Goal: Information Seeking & Learning: Learn about a topic

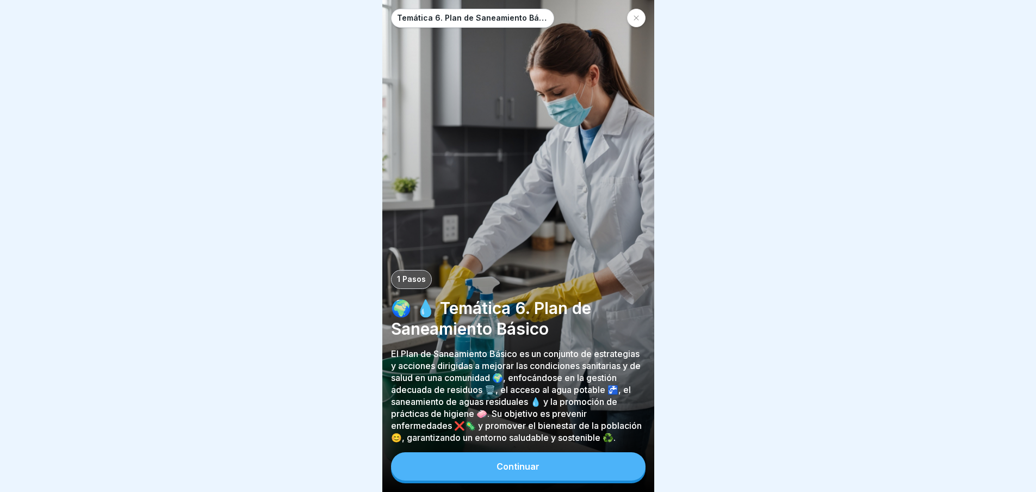
click at [529, 460] on div "Continuar" at bounding box center [518, 467] width 255 height 31
click at [532, 472] on font "Continuar" at bounding box center [518, 466] width 43 height 11
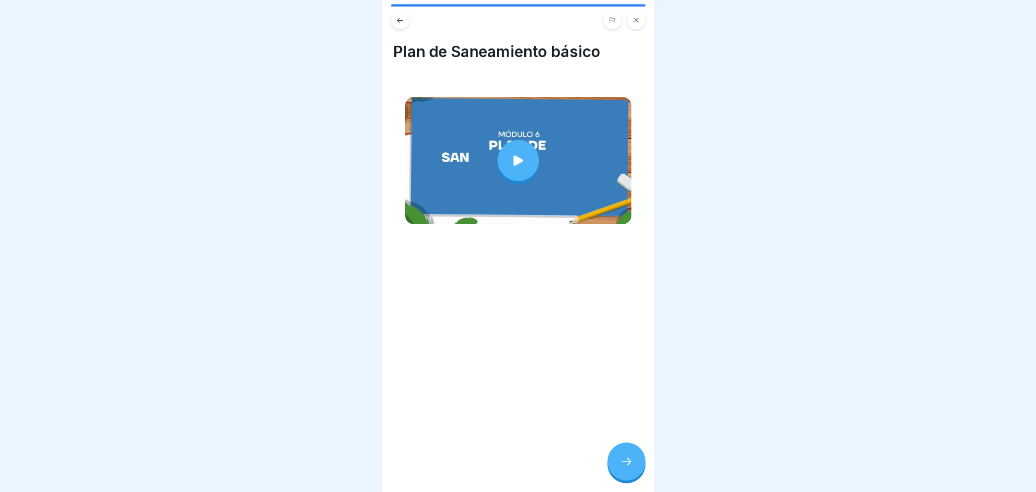
click at [511, 156] on icon at bounding box center [518, 160] width 15 height 15
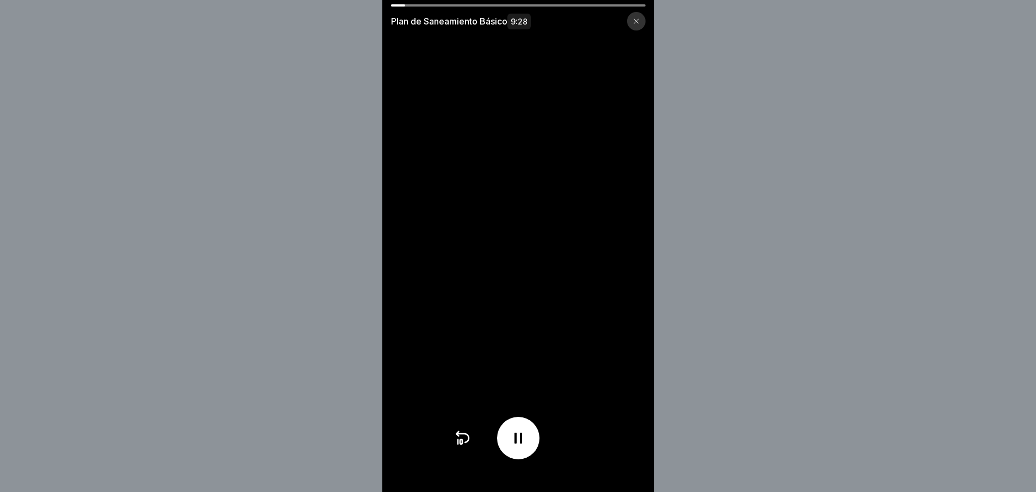
click at [514, 447] on icon at bounding box center [518, 437] width 17 height 17
click at [513, 447] on div at bounding box center [518, 438] width 42 height 42
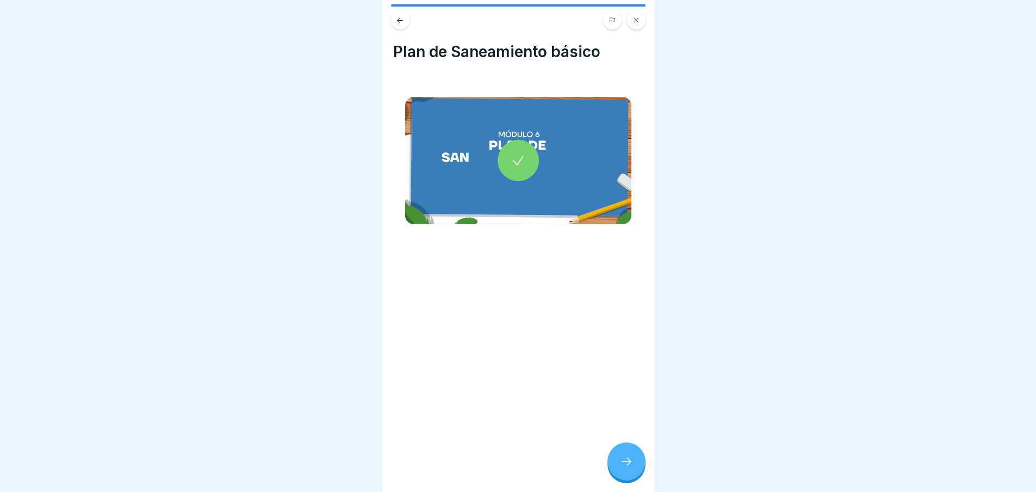
click at [511, 162] on icon at bounding box center [518, 160] width 15 height 15
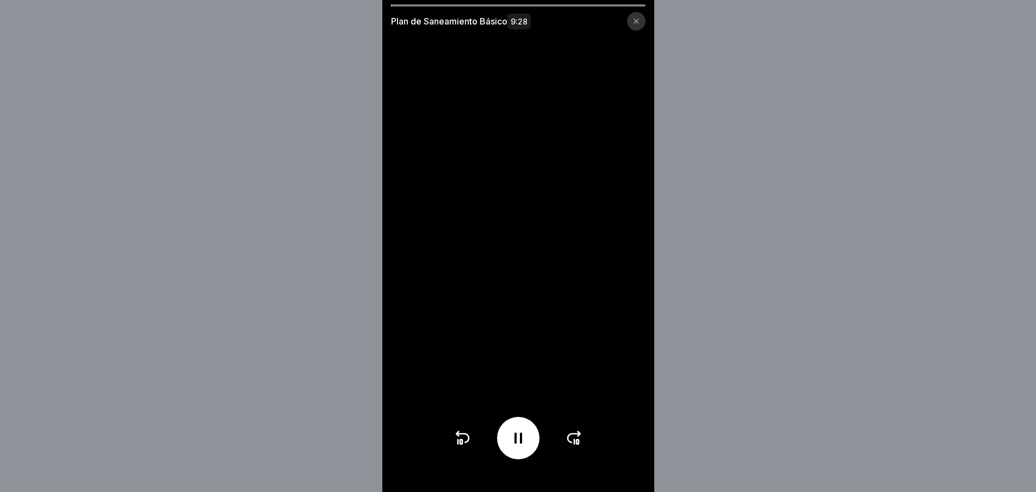
click at [644, 16] on div at bounding box center [636, 21] width 18 height 18
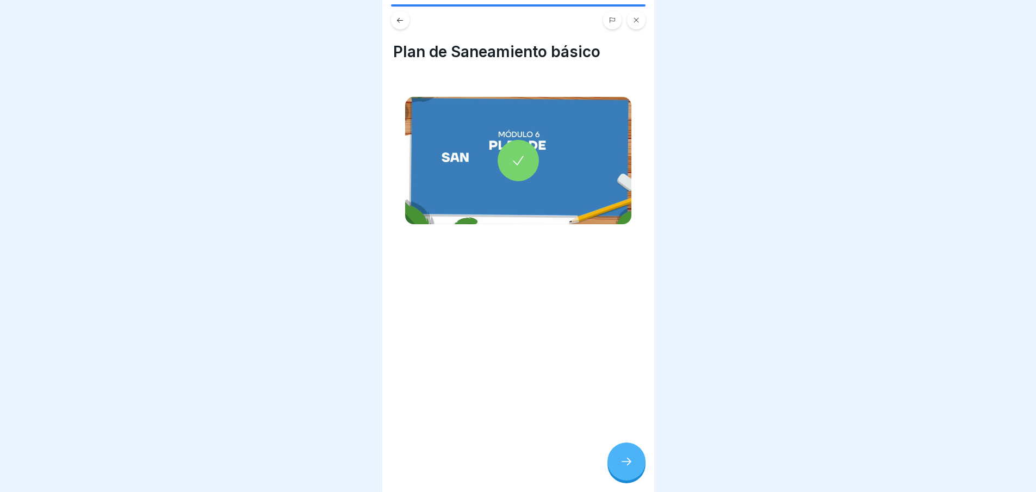
click at [620, 468] on icon at bounding box center [626, 461] width 13 height 13
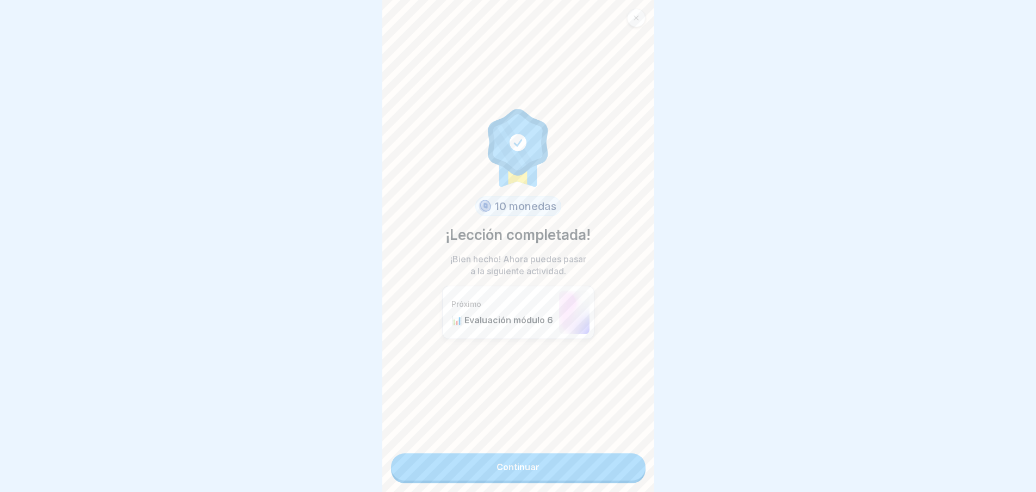
click at [503, 464] on font "Continuar" at bounding box center [518, 466] width 43 height 11
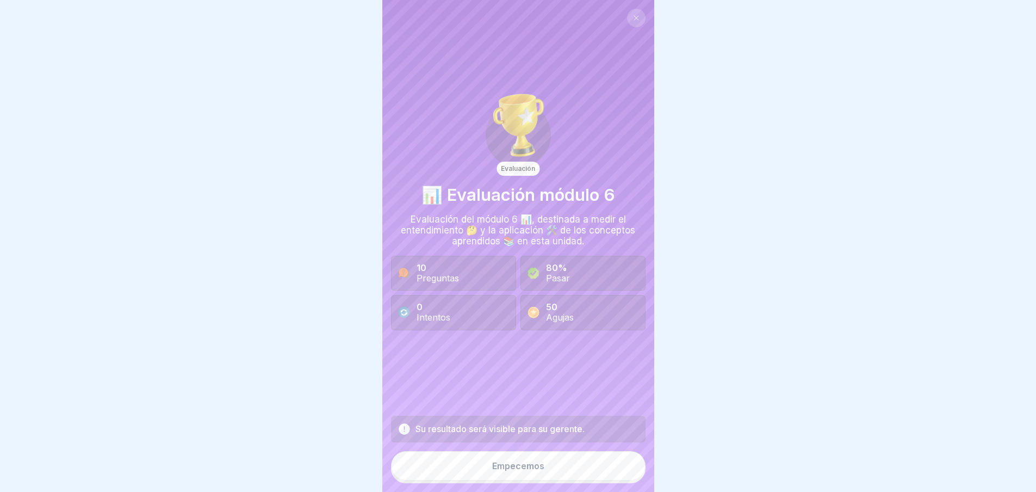
click at [516, 471] on font "Empecemos" at bounding box center [518, 465] width 52 height 11
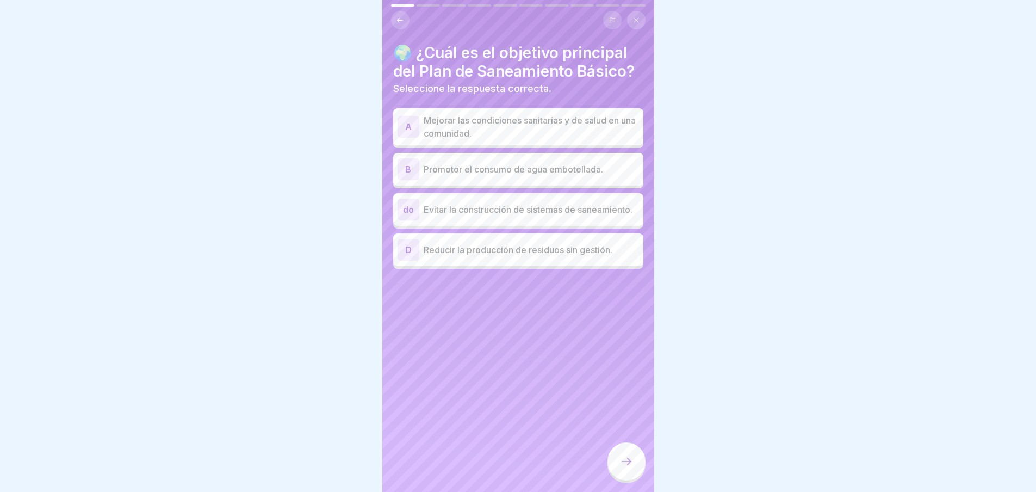
click at [497, 140] on p "Mejorar las condiciones sanitarias y de salud en una comunidad." at bounding box center [531, 127] width 215 height 26
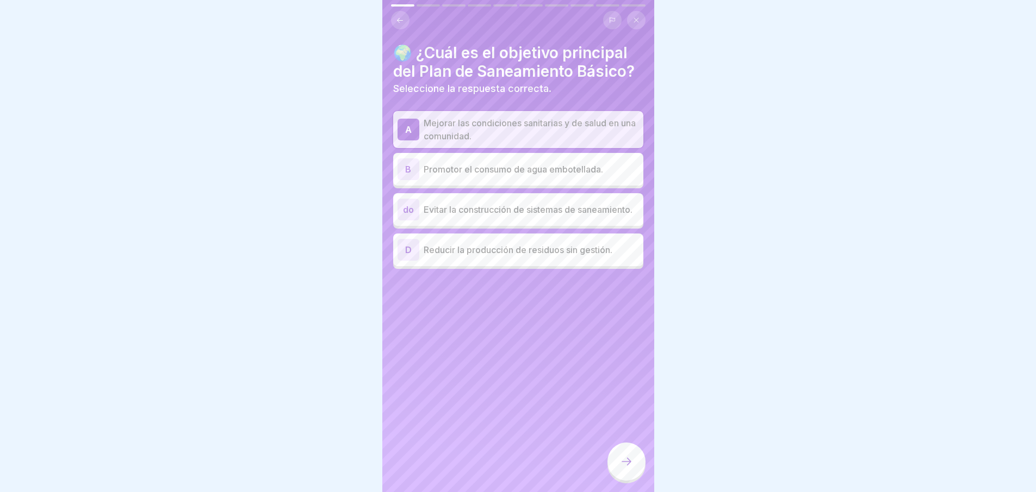
click at [631, 455] on div at bounding box center [627, 461] width 38 height 38
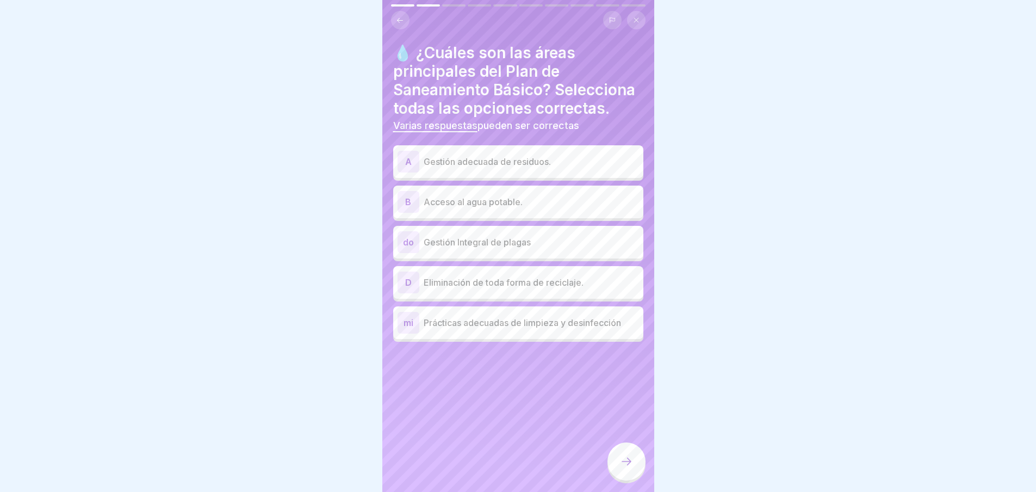
click at [462, 178] on div "A Gestión adecuada de residuos." at bounding box center [518, 161] width 250 height 33
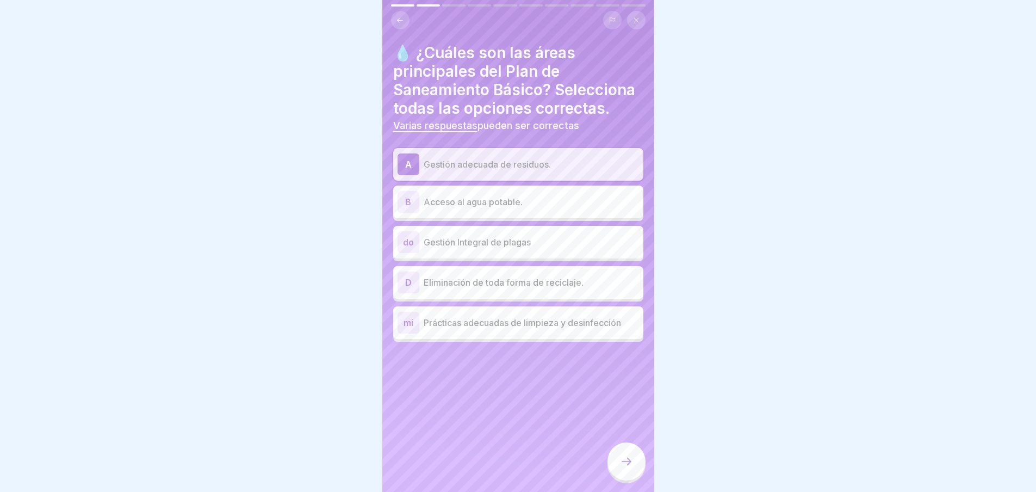
click at [453, 207] on font "Acceso al agua potable." at bounding box center [473, 201] width 99 height 11
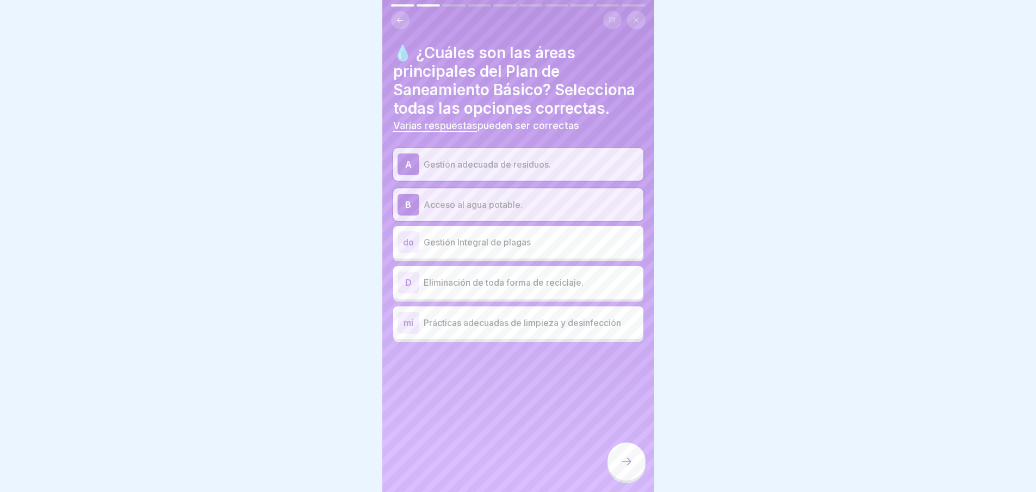
click at [454, 247] on font "Gestión Integral de plagas" at bounding box center [477, 242] width 107 height 11
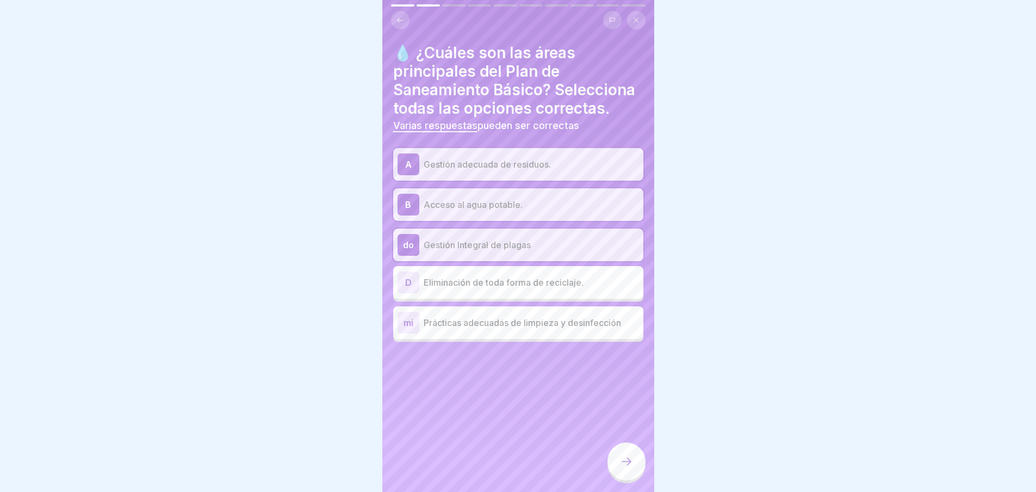
click at [474, 328] on font "Prácticas adecuadas de limpieza y desinfección" at bounding box center [522, 322] width 197 height 11
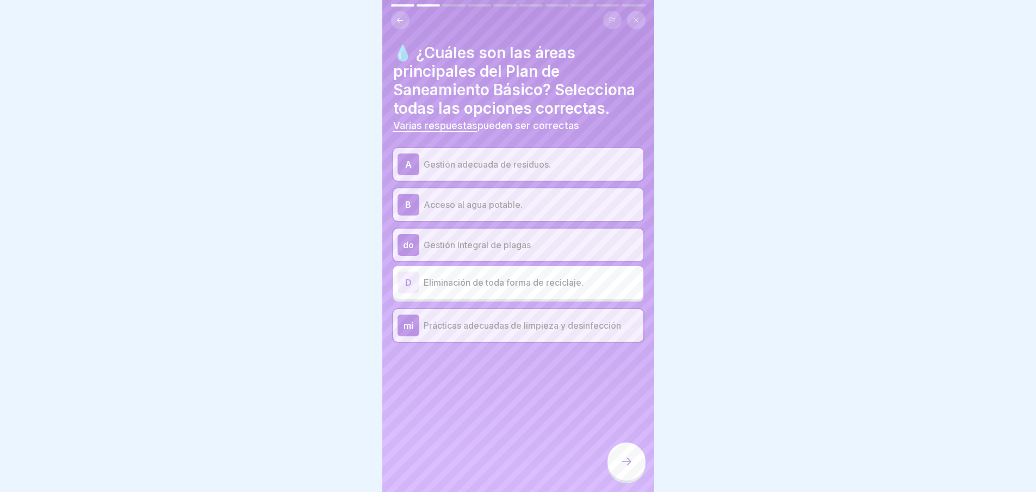
click at [629, 464] on icon at bounding box center [626, 461] width 13 height 13
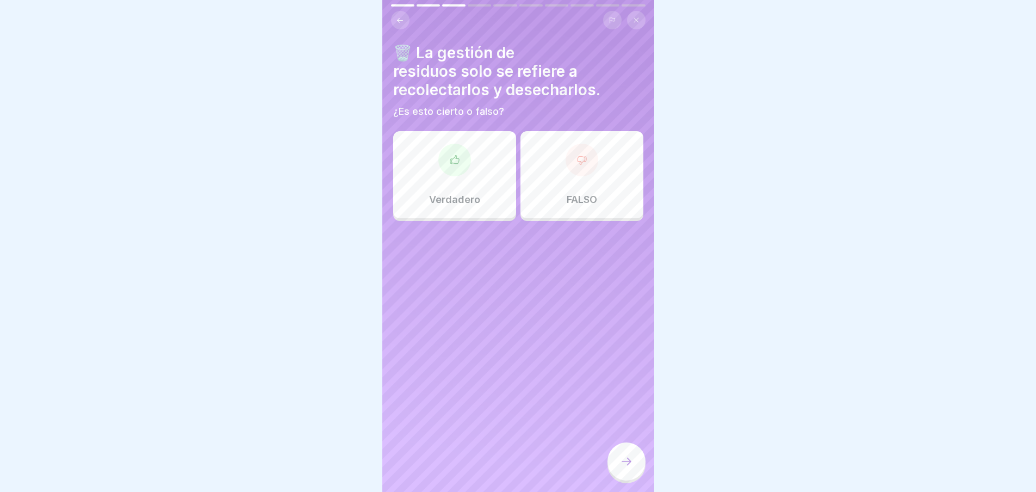
click at [555, 174] on div "FALSO" at bounding box center [582, 174] width 123 height 87
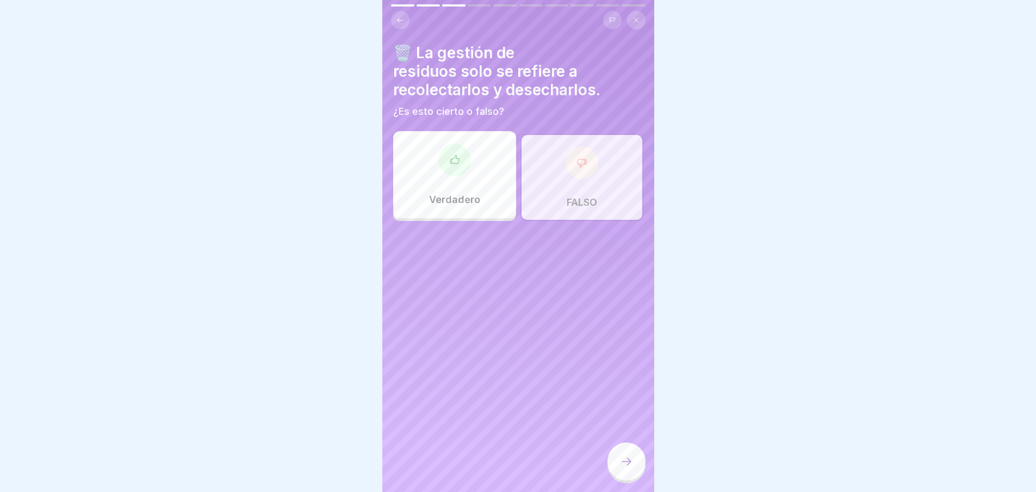
click at [634, 463] on div at bounding box center [627, 461] width 38 height 38
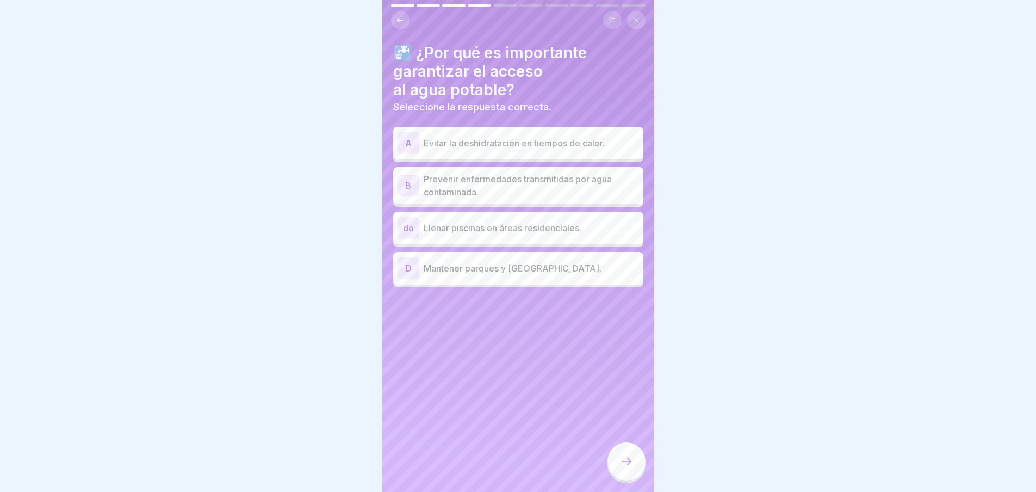
click at [443, 187] on font "Prevenir enfermedades transmitidas por agua contaminada." at bounding box center [518, 186] width 188 height 24
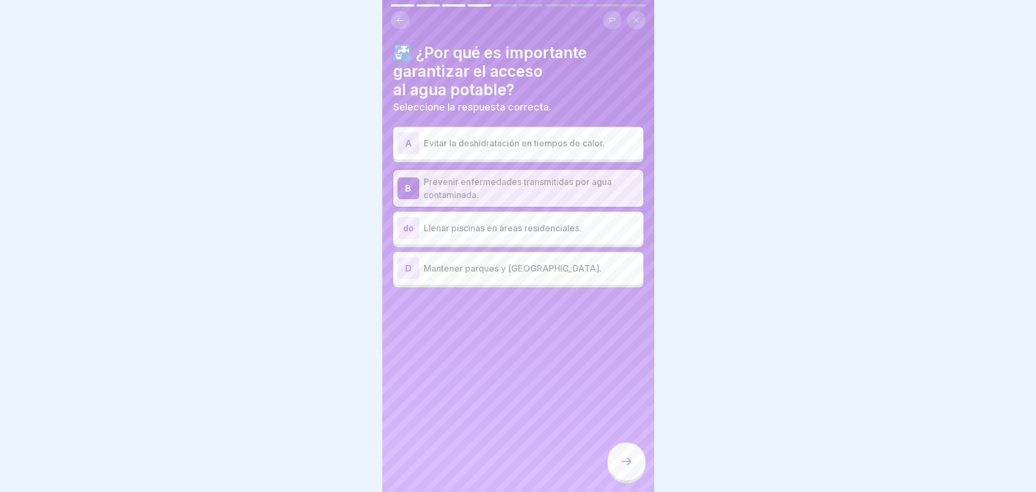
click at [451, 151] on div "A Evitar la deshidratación en tiempos de calor." at bounding box center [519, 143] width 242 height 22
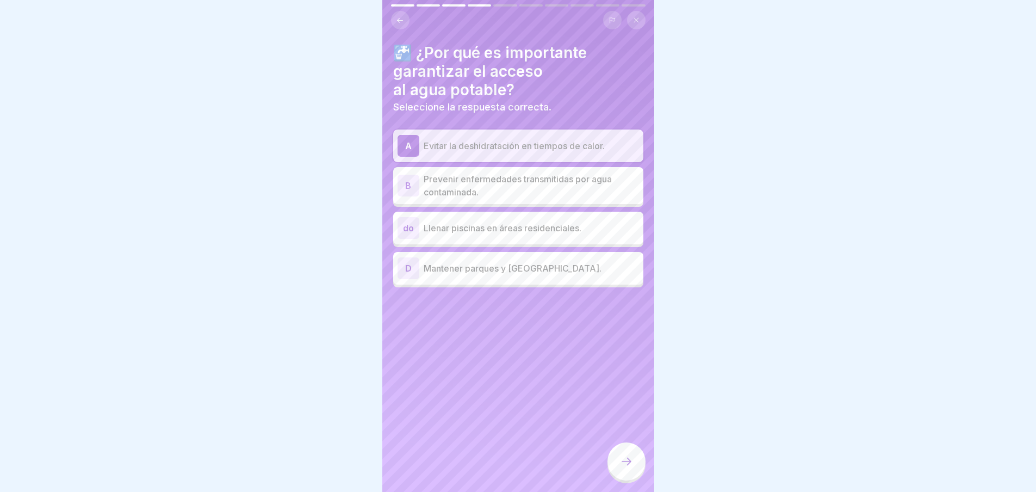
click at [456, 189] on font "Prevenir enfermedades transmitidas por agua contaminada." at bounding box center [518, 186] width 188 height 24
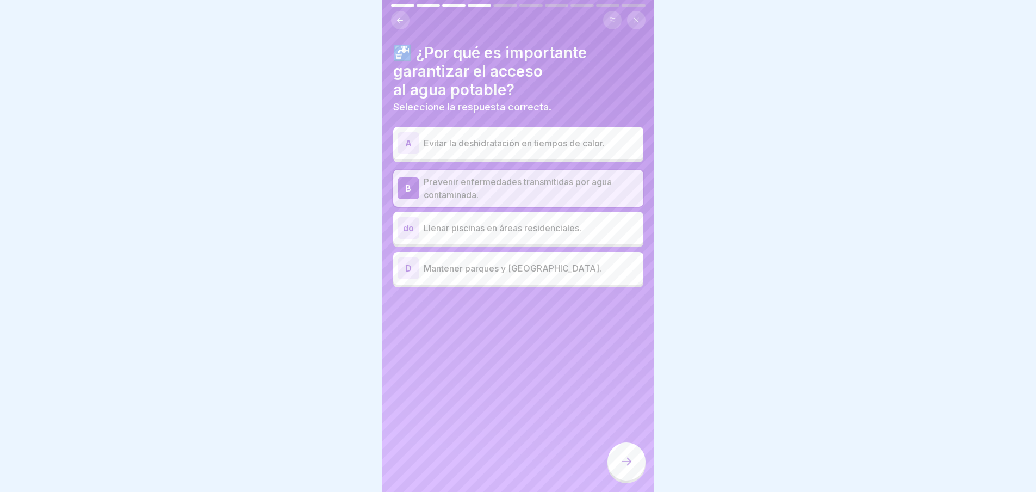
click at [624, 467] on icon at bounding box center [626, 461] width 13 height 13
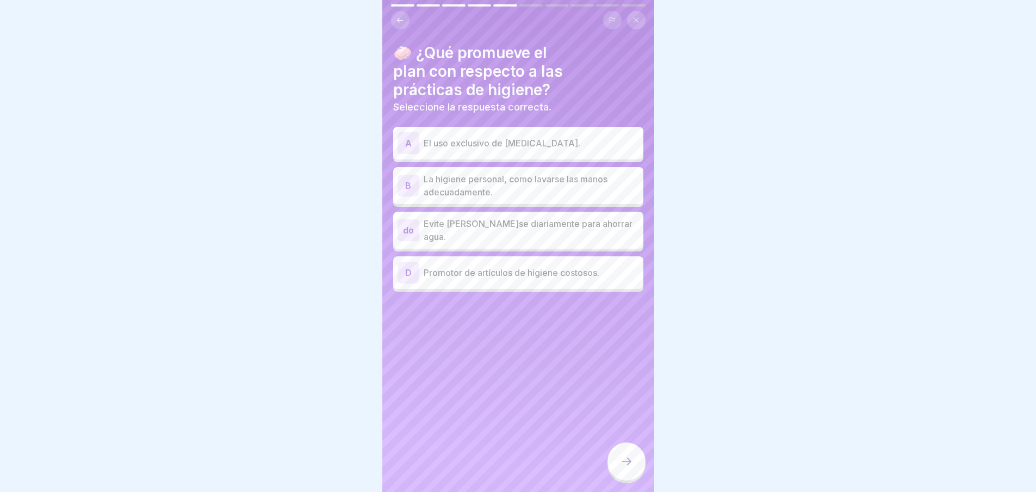
click at [521, 189] on p "La higiene personal, como lavarse las manos adecuadamente." at bounding box center [531, 185] width 215 height 26
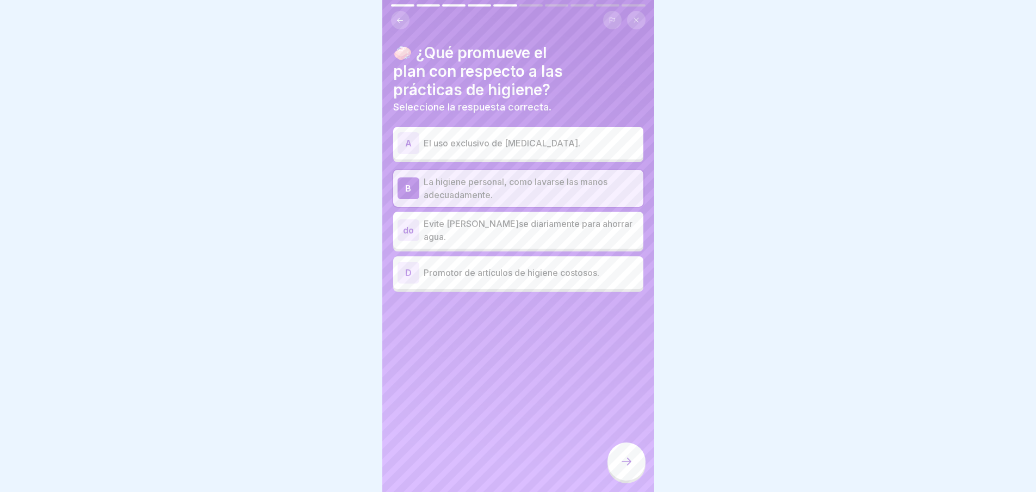
click at [518, 233] on p "Evite [PERSON_NAME]se diariamente para ahorrar agua." at bounding box center [531, 230] width 215 height 26
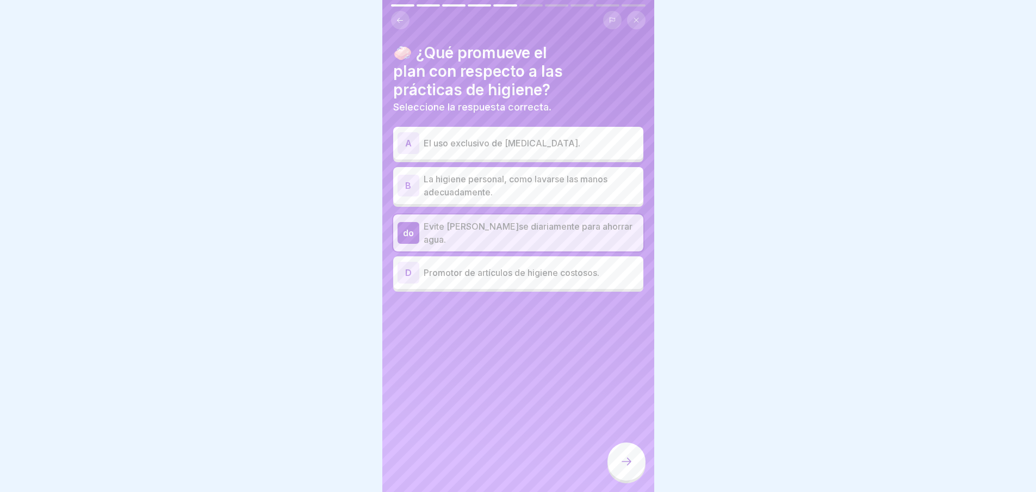
click at [519, 185] on p "La higiene personal, como lavarse las manos adecuadamente." at bounding box center [531, 185] width 215 height 26
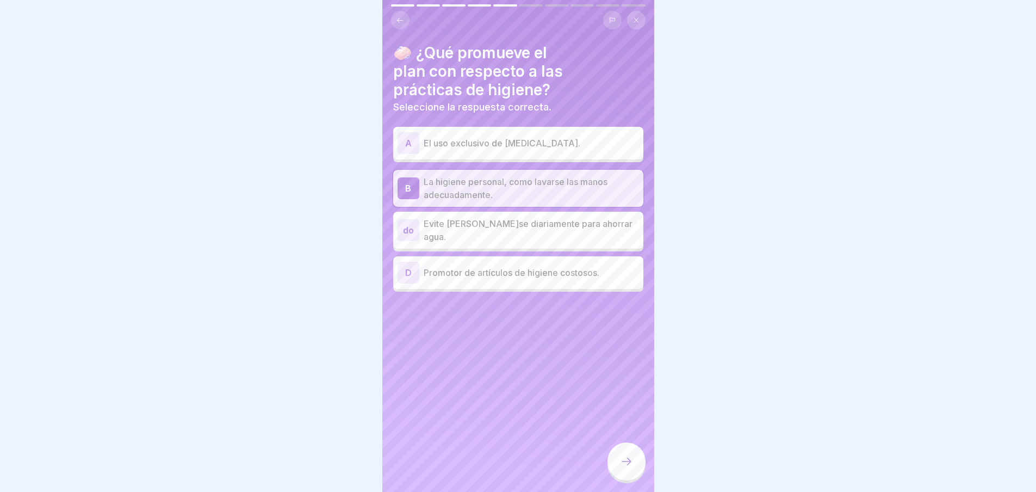
click at [618, 473] on div at bounding box center [627, 461] width 38 height 38
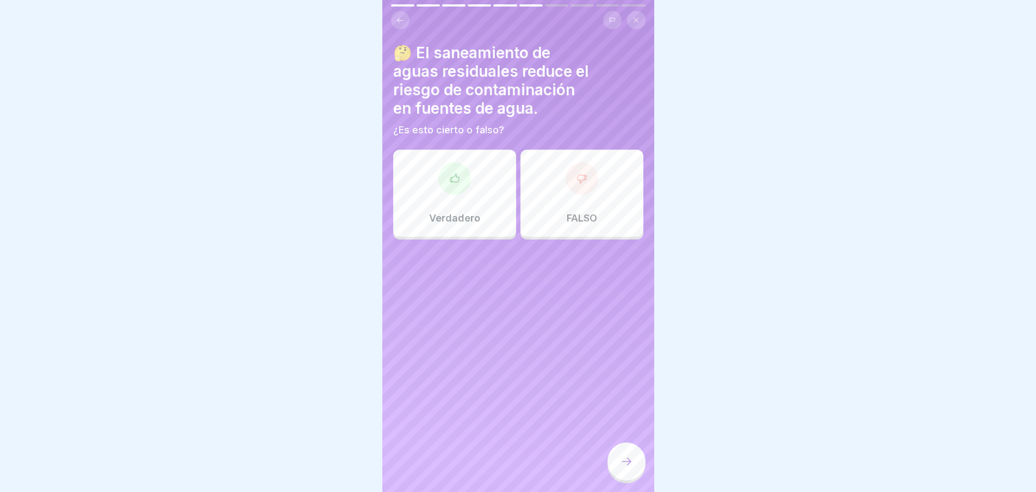
click at [445, 198] on div "Verdadero" at bounding box center [454, 193] width 123 height 87
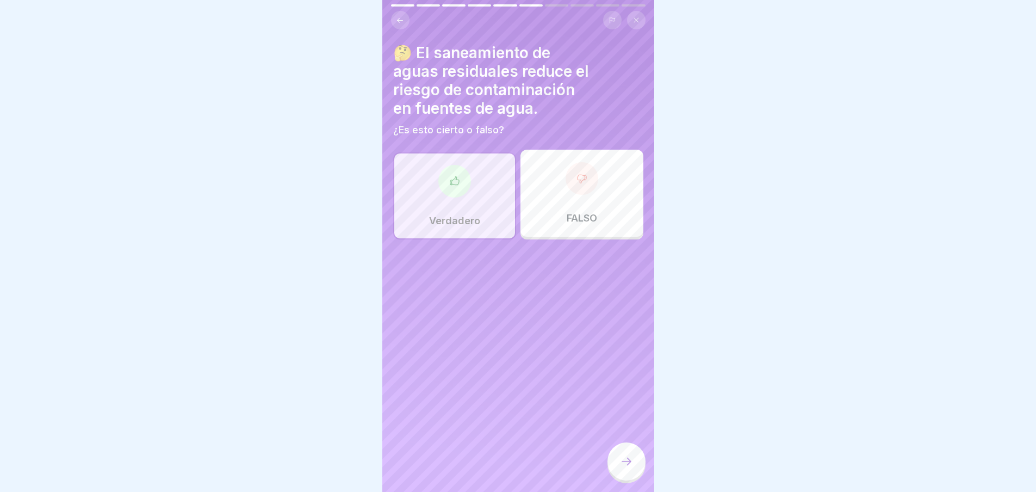
click at [639, 465] on div at bounding box center [627, 461] width 38 height 38
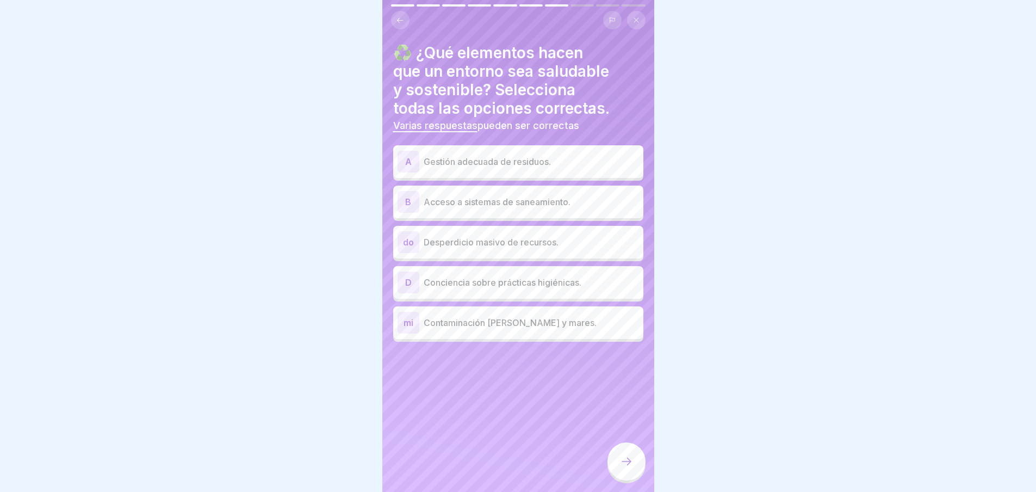
click at [497, 170] on div "A Gestión adecuada de residuos." at bounding box center [519, 162] width 242 height 22
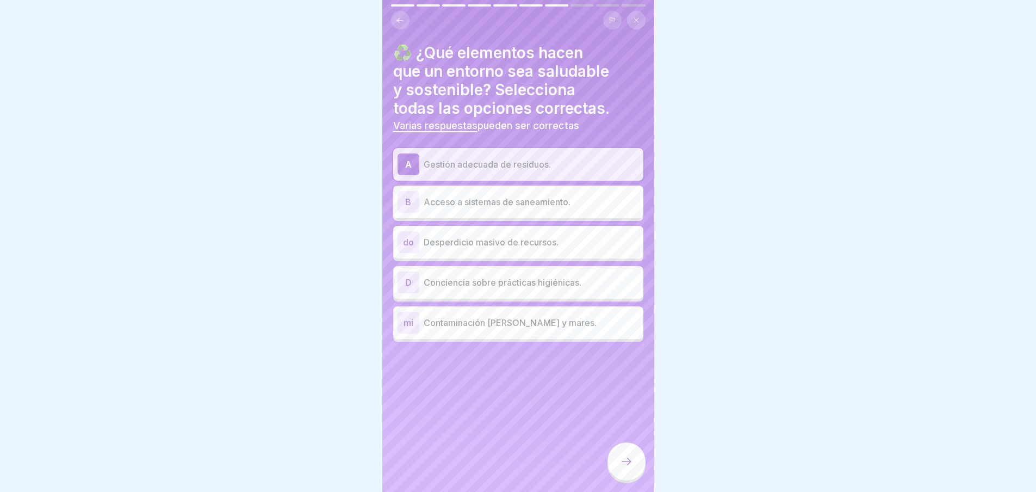
click at [540, 194] on div "B Acceso a sistemas de saneamiento." at bounding box center [519, 202] width 242 height 22
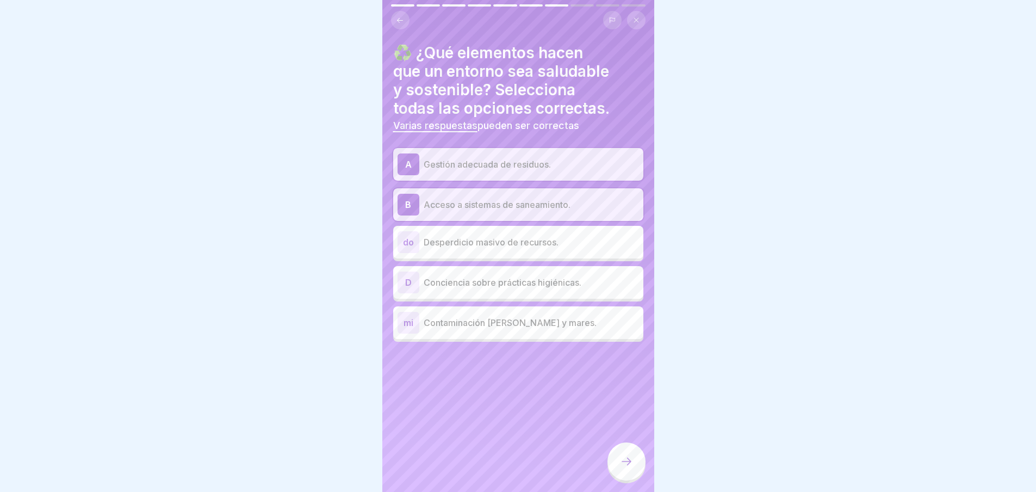
click at [516, 292] on div "D Conciencia sobre prácticas higiénicas." at bounding box center [519, 282] width 242 height 22
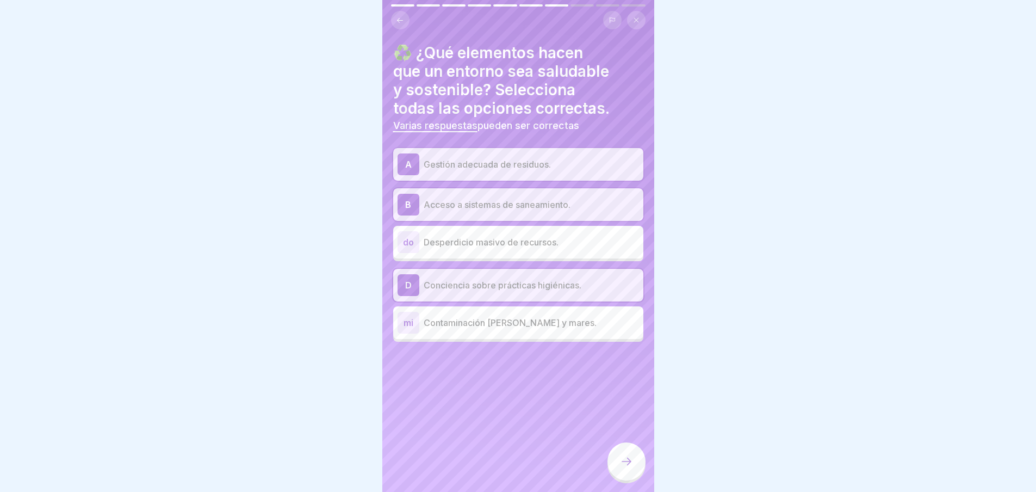
click at [642, 465] on div at bounding box center [627, 461] width 38 height 38
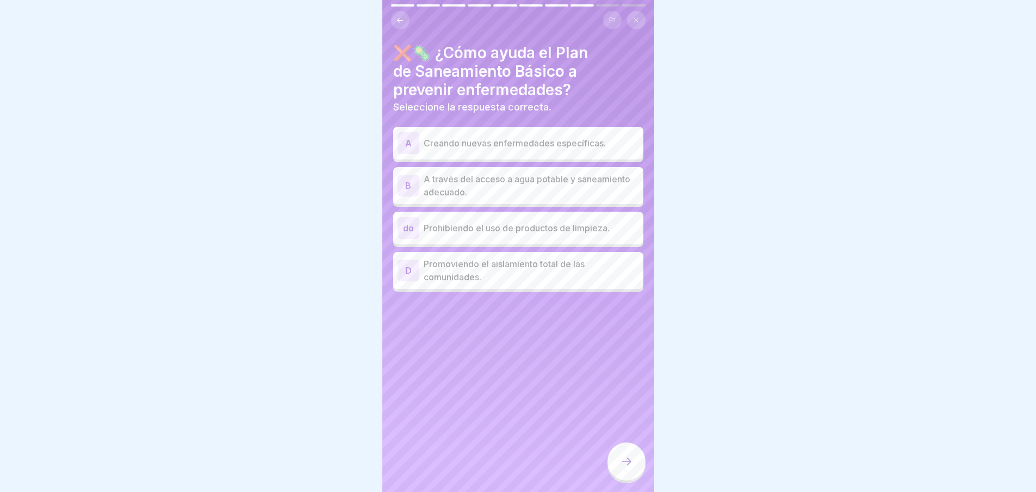
click at [527, 195] on p "A través del acceso a agua potable y saneamiento adecuado." at bounding box center [531, 185] width 215 height 26
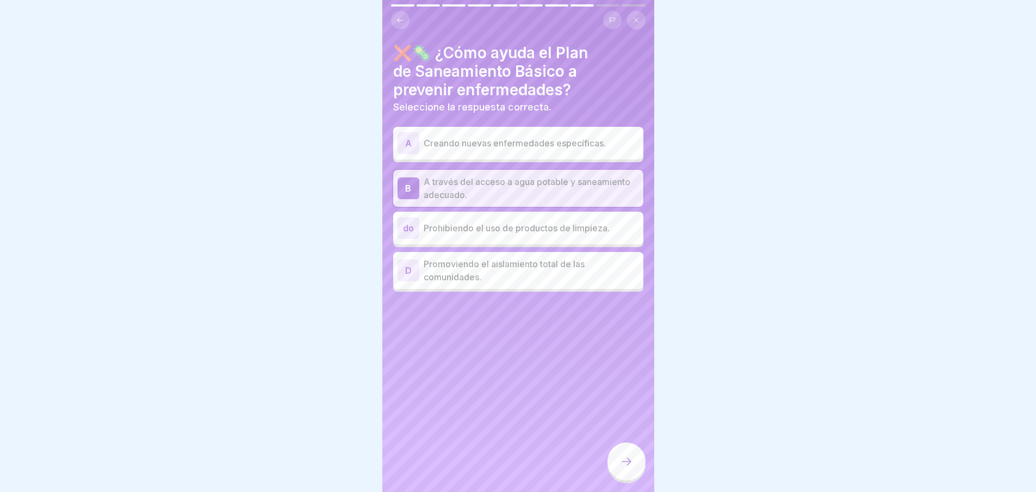
click at [624, 468] on icon at bounding box center [626, 461] width 13 height 13
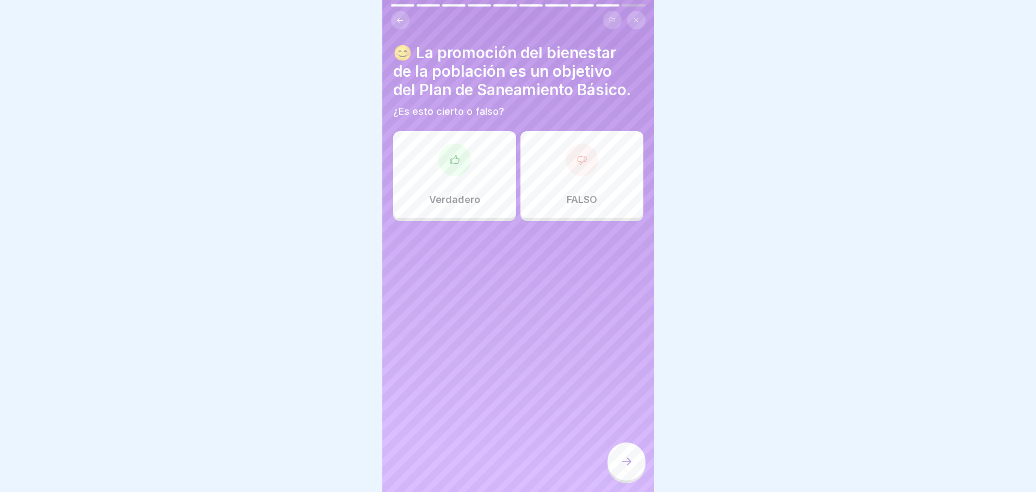
click at [475, 198] on font "Verdadero" at bounding box center [454, 199] width 51 height 11
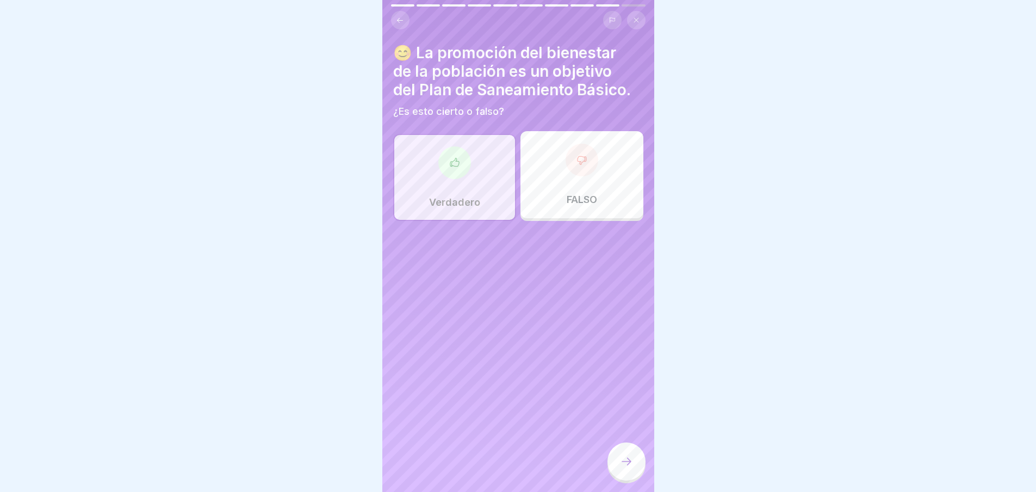
click at [629, 468] on icon at bounding box center [626, 461] width 13 height 13
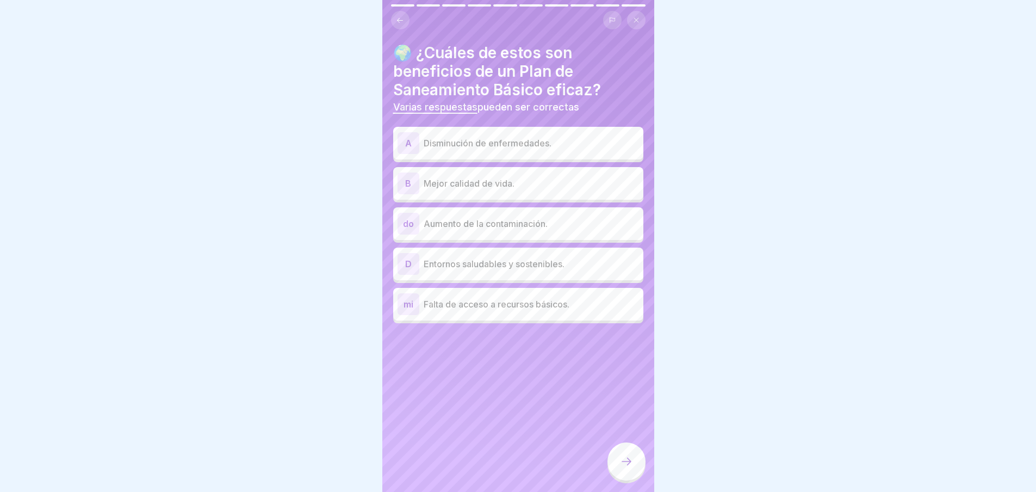
click at [456, 273] on div "D Entornos saludables y sostenibles." at bounding box center [519, 264] width 242 height 22
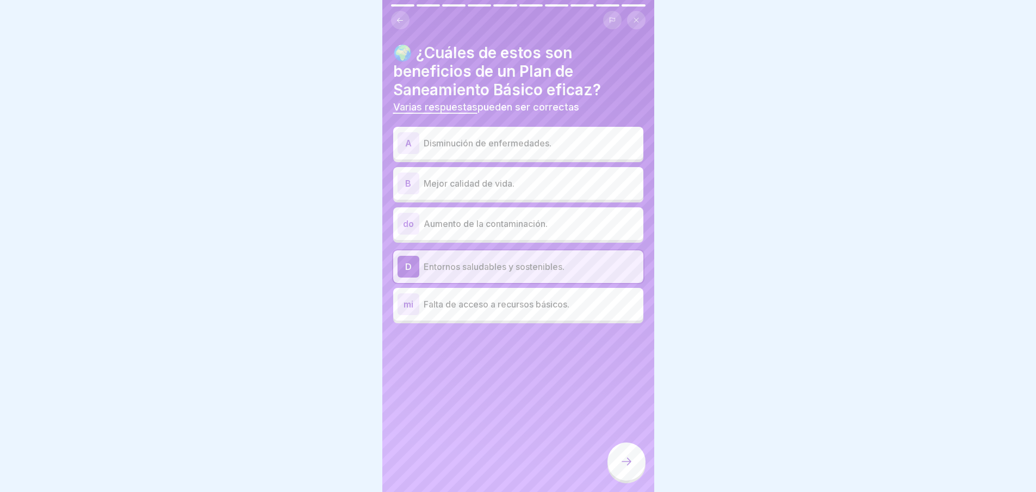
click at [484, 184] on font "Mejor calidad de vida." at bounding box center [469, 183] width 91 height 11
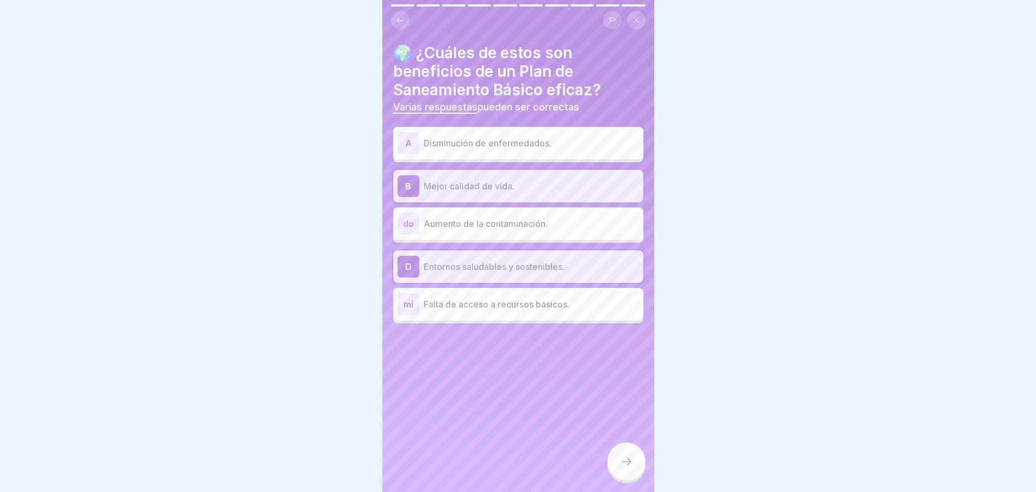
click at [503, 139] on font "Disminución de enfermedades." at bounding box center [488, 143] width 128 height 11
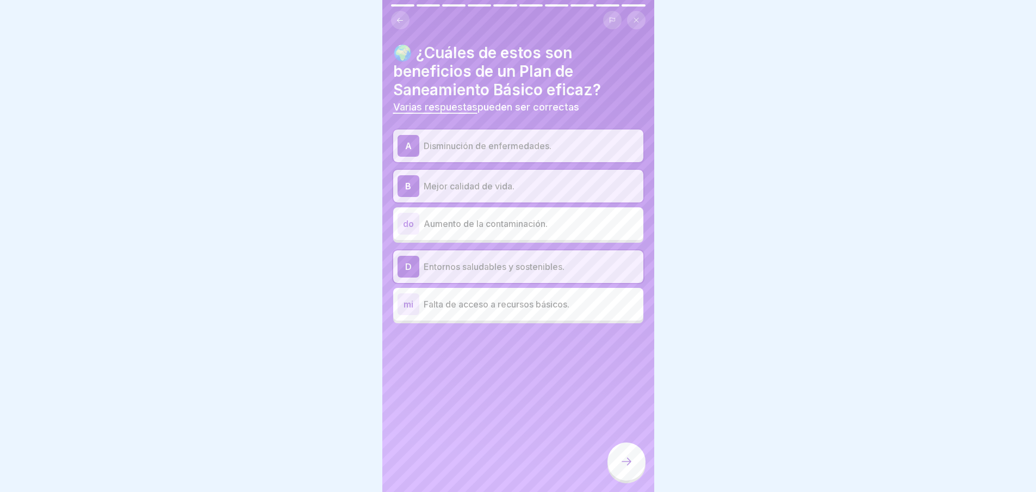
click at [632, 460] on div at bounding box center [627, 461] width 38 height 38
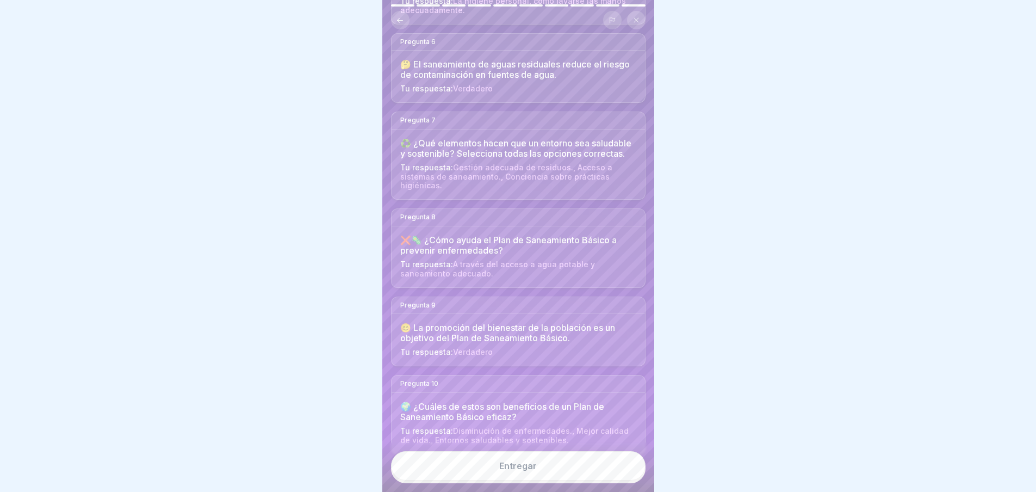
scroll to position [549, 0]
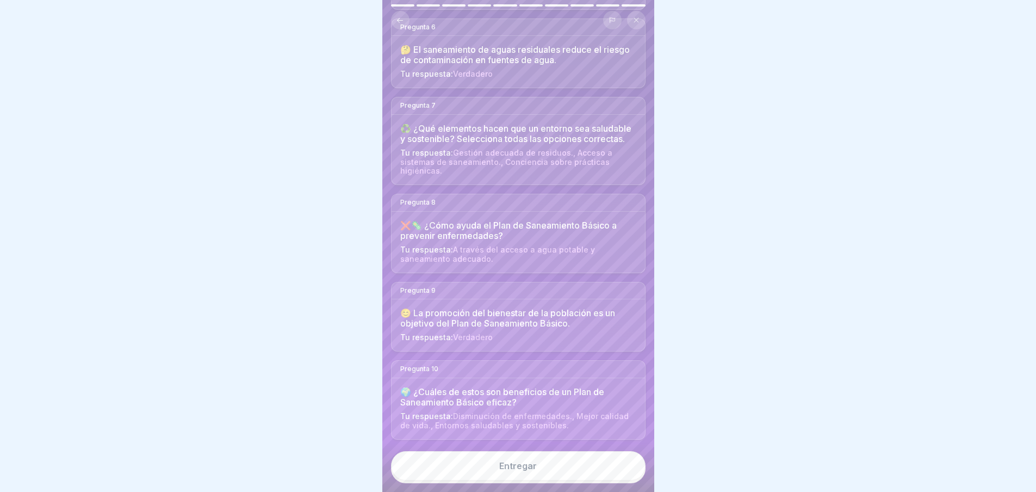
click at [514, 471] on font "Entregar" at bounding box center [518, 465] width 38 height 11
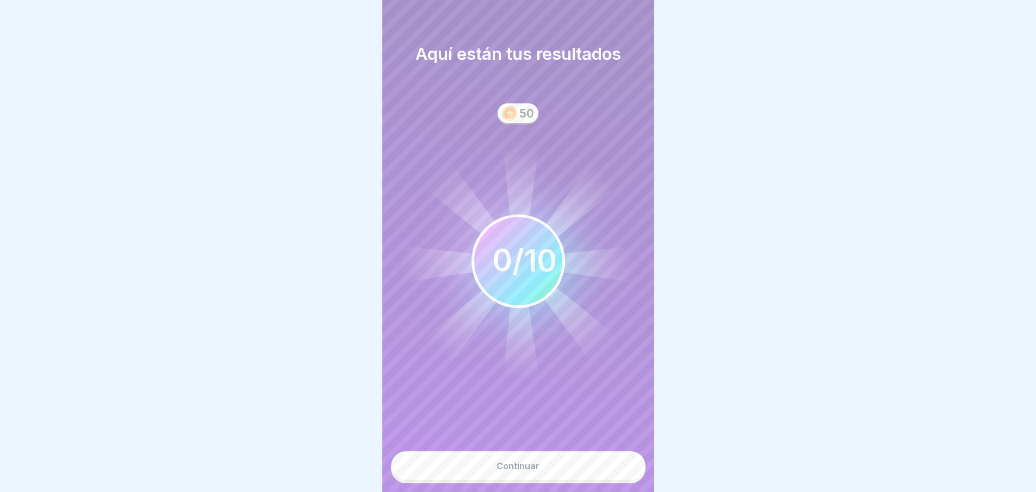
click at [522, 466] on button "Continuar" at bounding box center [518, 465] width 255 height 29
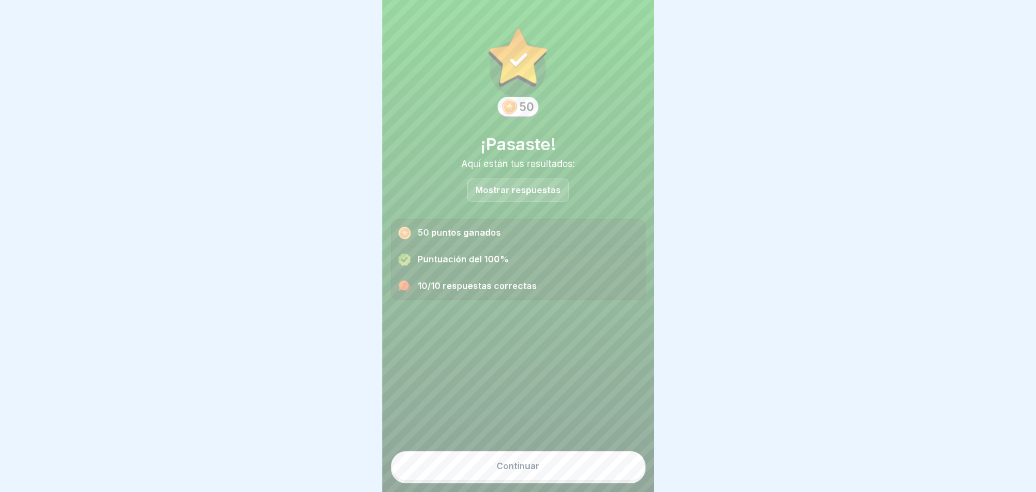
click at [552, 180] on div "Mostrar respuestas" at bounding box center [518, 189] width 102 height 23
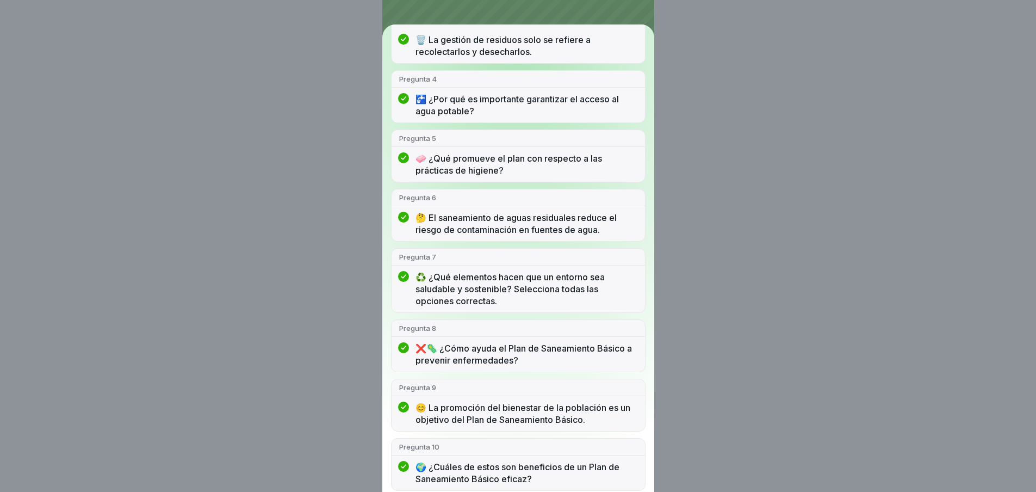
scroll to position [0, 0]
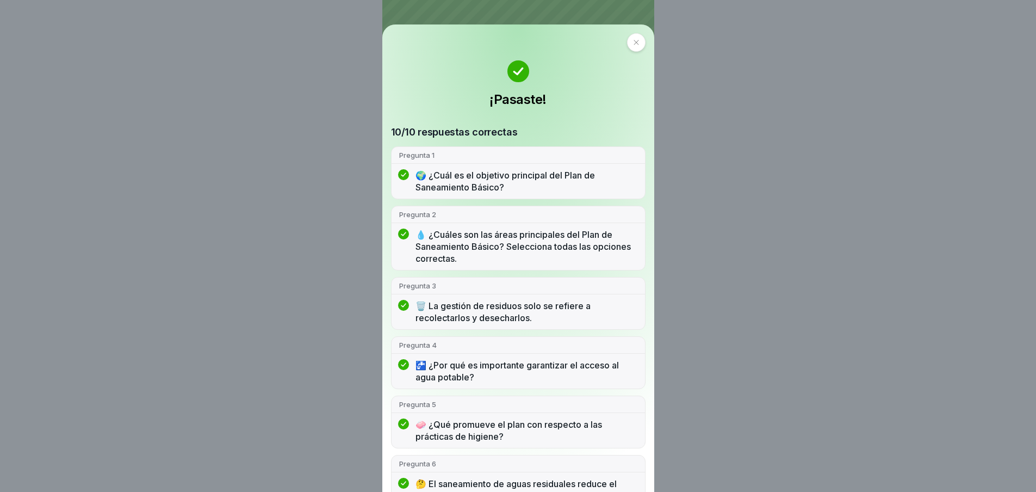
click at [627, 43] on div at bounding box center [636, 42] width 18 height 18
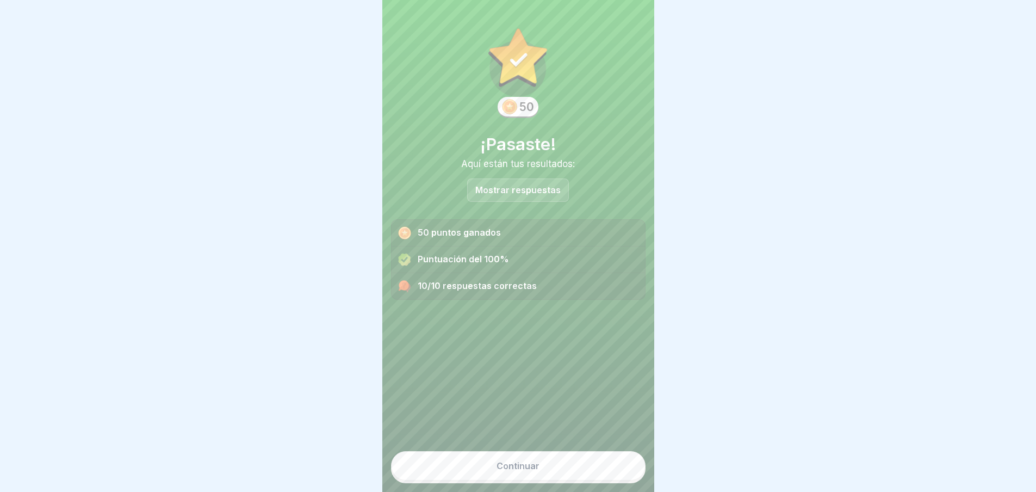
click at [518, 471] on font "Continuar" at bounding box center [518, 465] width 43 height 11
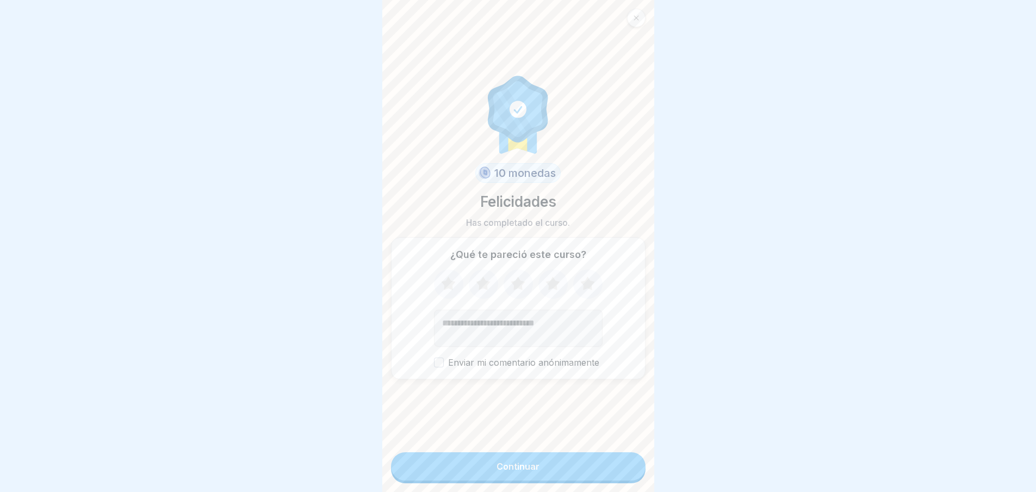
click at [531, 472] on font "Continuar" at bounding box center [518, 466] width 43 height 11
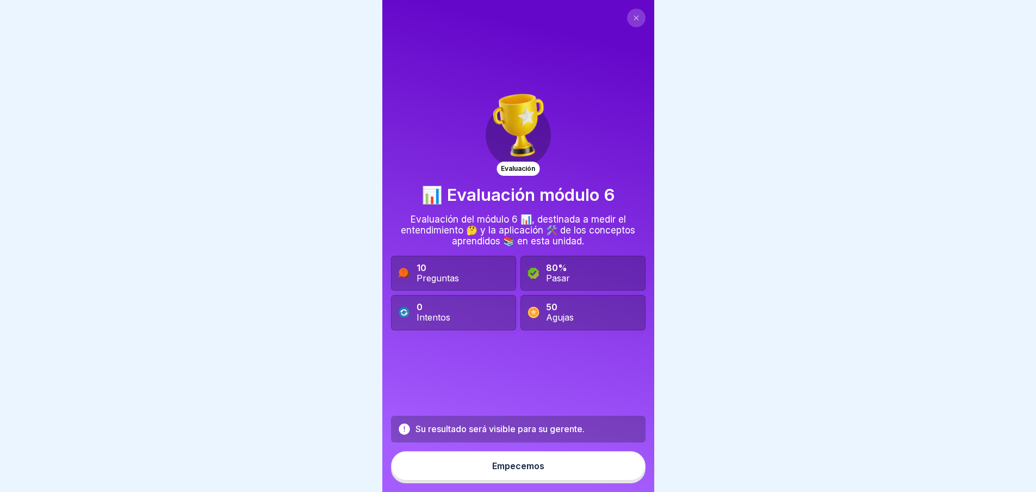
click at [516, 468] on button "Empecemos" at bounding box center [518, 465] width 255 height 29
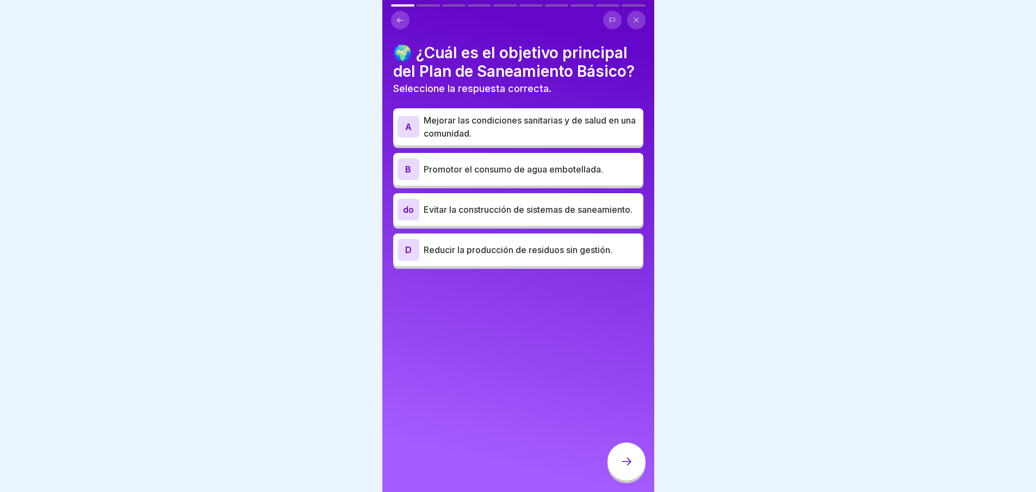
click at [517, 137] on font "Mejorar las condiciones sanitarias y de salud en una comunidad." at bounding box center [530, 127] width 212 height 24
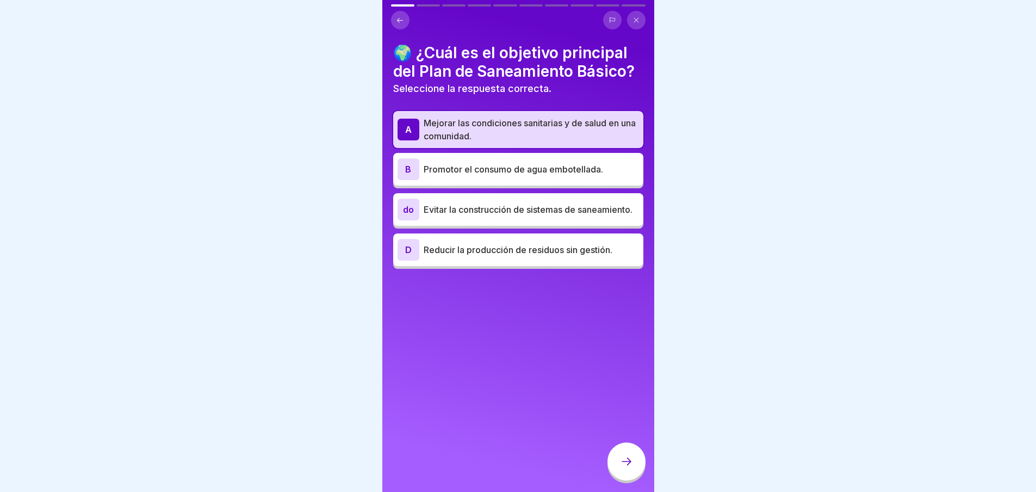
click at [625, 466] on icon at bounding box center [626, 461] width 13 height 13
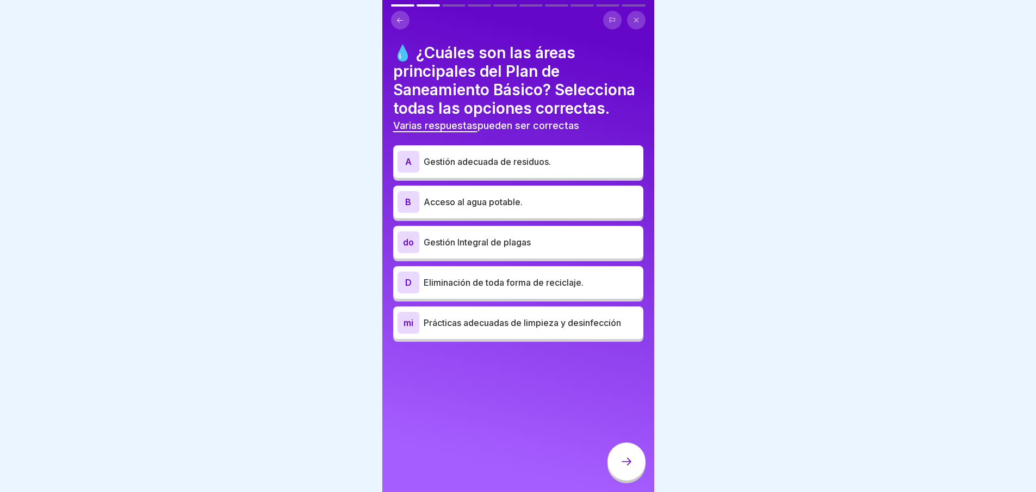
click at [500, 167] on font "Gestión adecuada de residuos." at bounding box center [487, 161] width 127 height 11
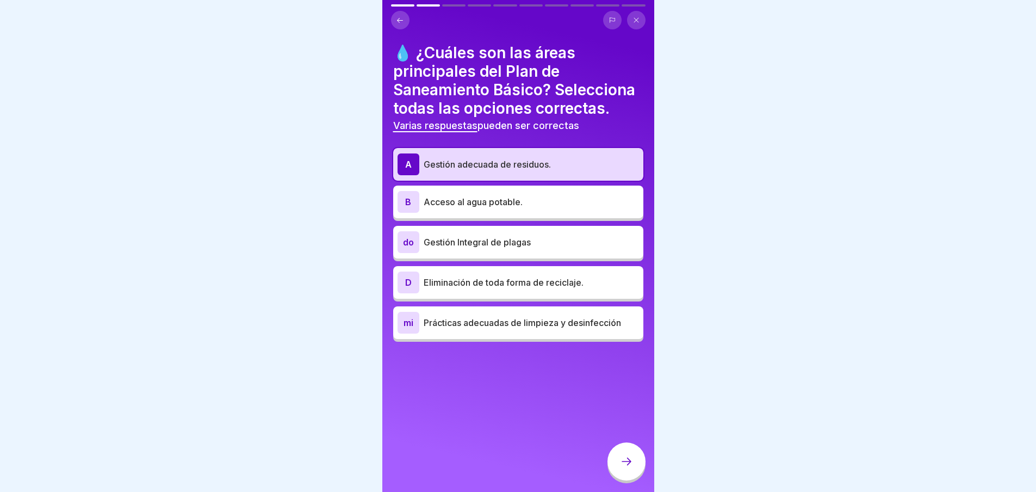
click at [475, 207] on font "Acceso al agua potable." at bounding box center [473, 201] width 99 height 11
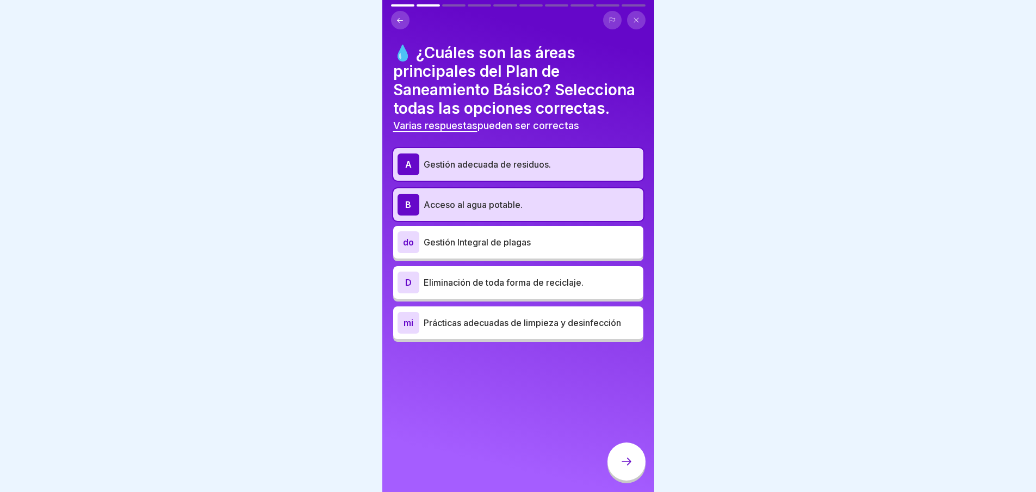
click at [463, 258] on div "do Gestión Integral de plagas" at bounding box center [518, 242] width 250 height 33
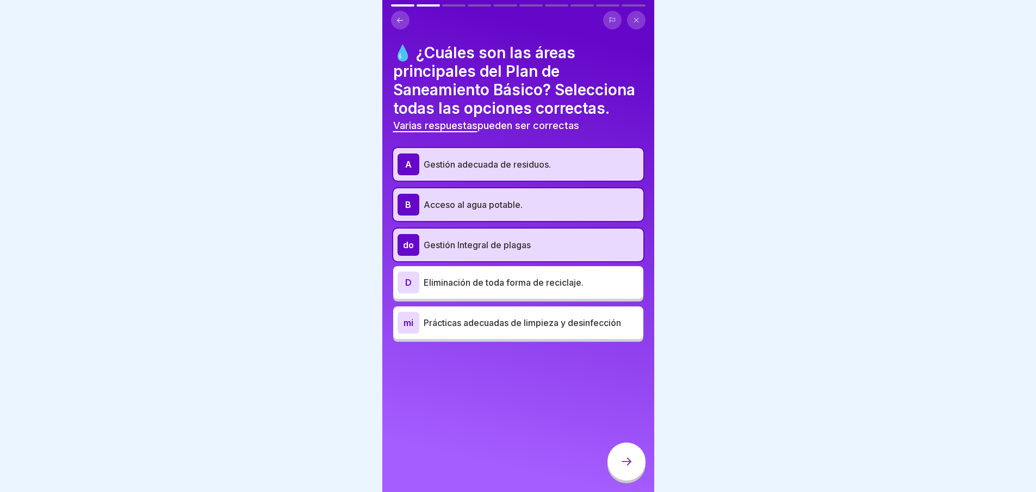
click at [467, 333] on div "mi Prácticas adecuadas de limpieza y desinfección" at bounding box center [519, 323] width 242 height 22
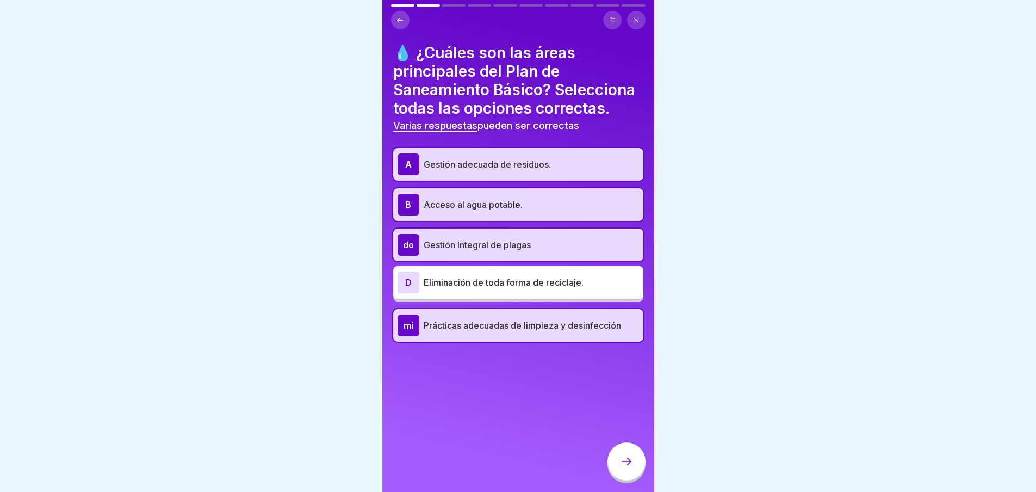
click at [626, 465] on icon at bounding box center [626, 461] width 13 height 13
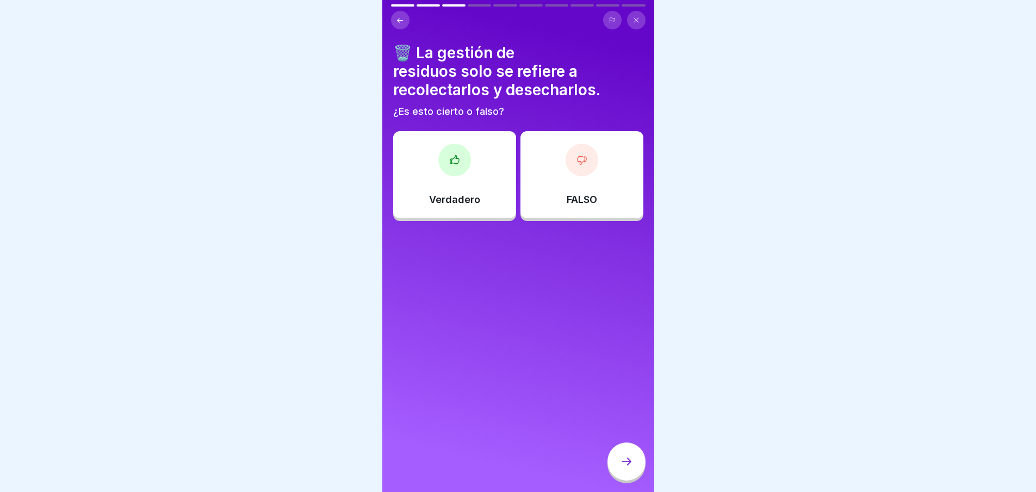
click at [570, 175] on div at bounding box center [582, 160] width 33 height 33
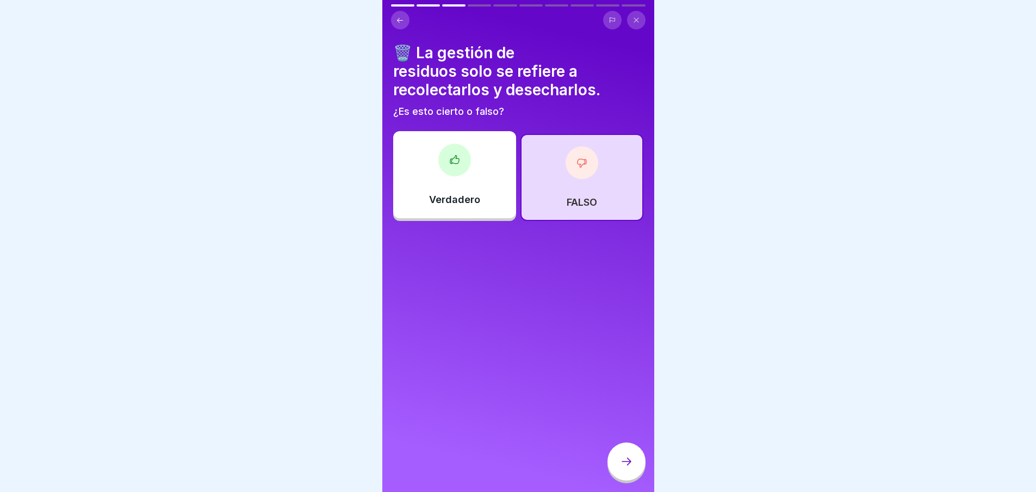
click at [628, 468] on icon at bounding box center [626, 461] width 13 height 13
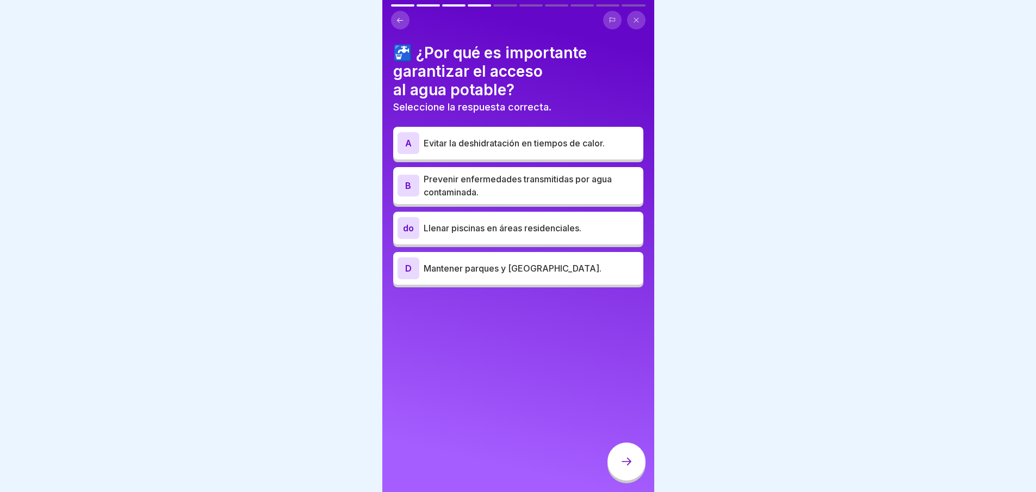
click at [480, 180] on font "Prevenir enfermedades transmitidas por agua contaminada." at bounding box center [518, 186] width 188 height 24
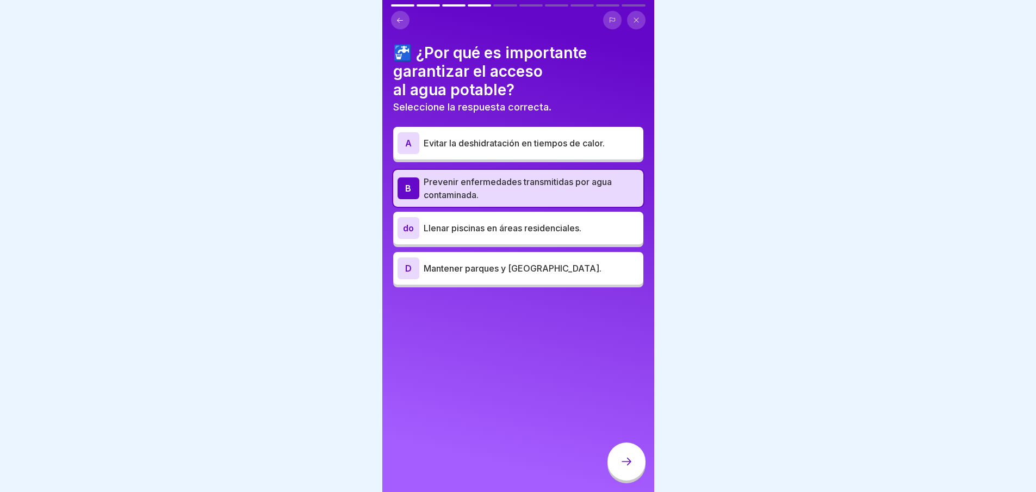
click at [635, 468] on div at bounding box center [627, 461] width 38 height 38
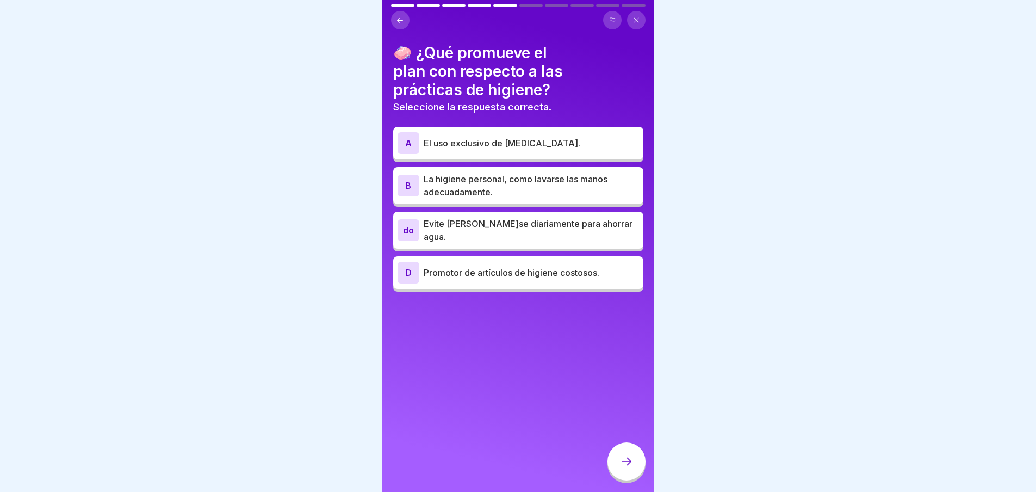
click at [485, 187] on font "La higiene personal, como lavarse las manos adecuadamente." at bounding box center [516, 186] width 184 height 24
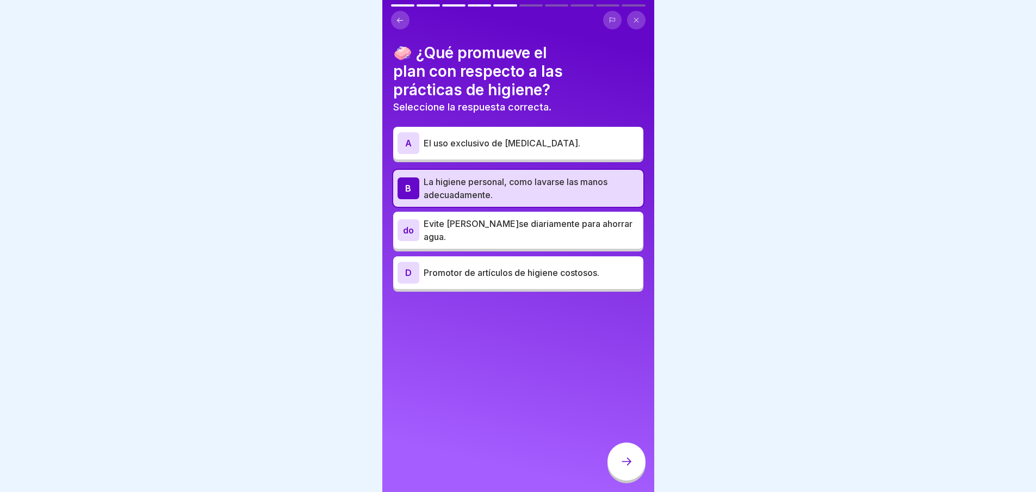
click at [638, 473] on div at bounding box center [627, 461] width 38 height 38
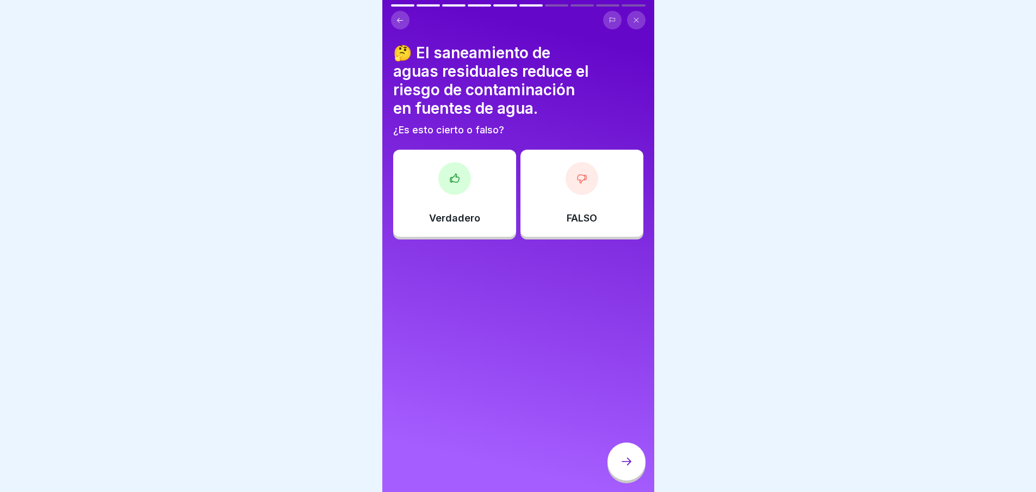
click at [440, 195] on div "Verdadero" at bounding box center [454, 193] width 123 height 87
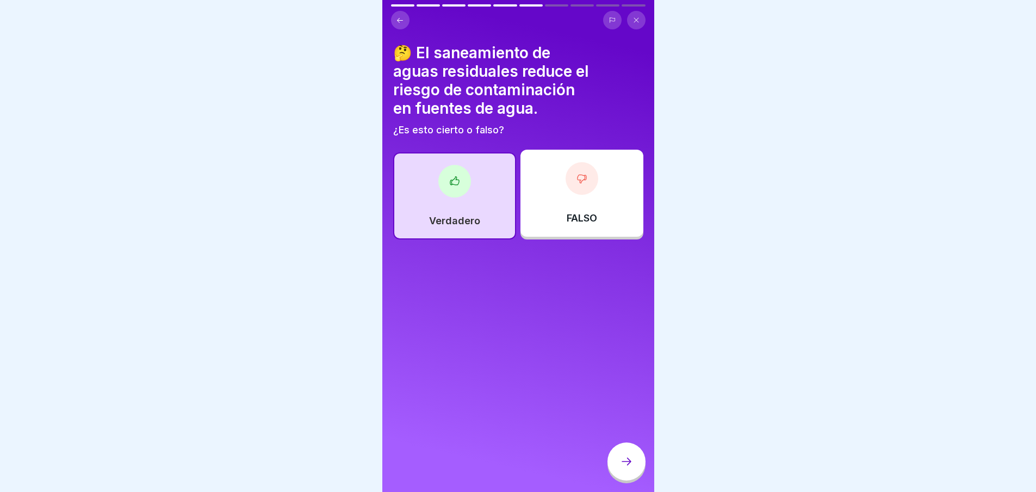
click at [625, 468] on icon at bounding box center [626, 461] width 13 height 13
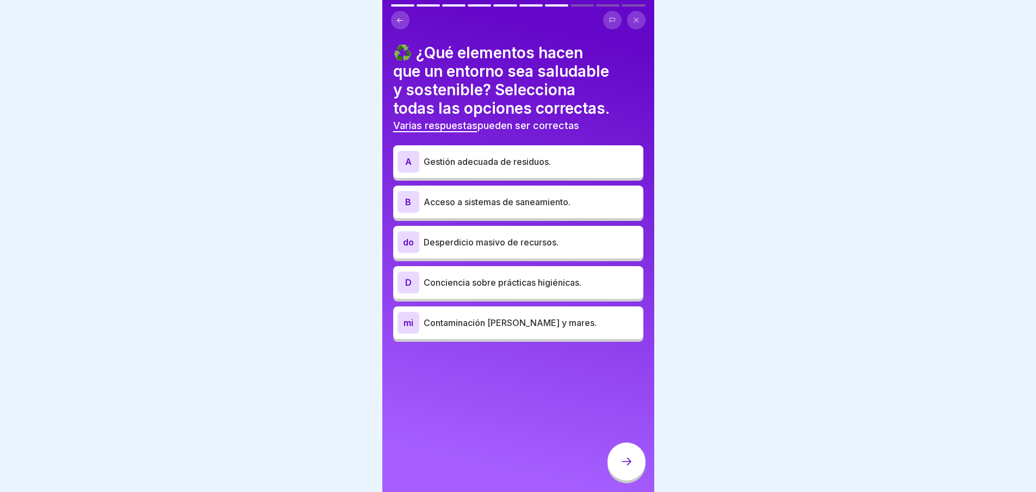
click at [505, 152] on div "A Gestión adecuada de residuos." at bounding box center [519, 162] width 242 height 22
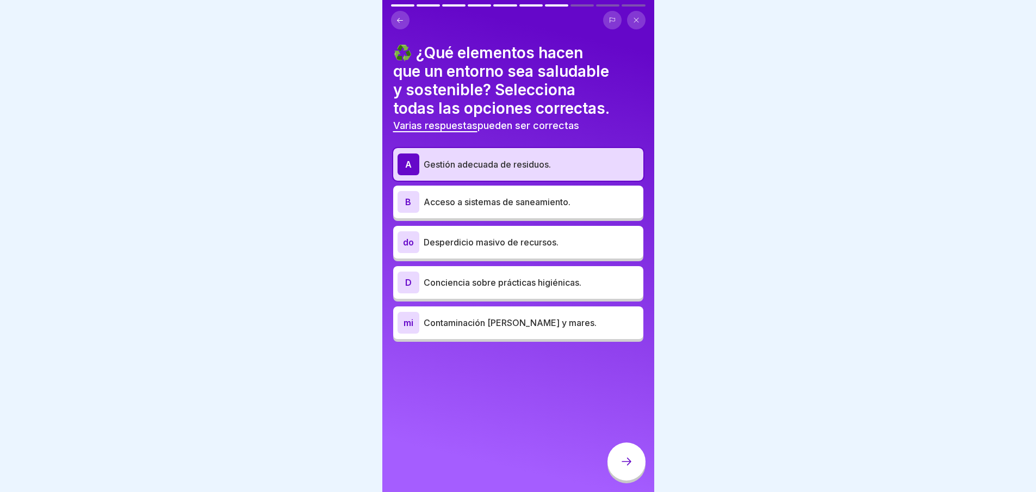
click at [493, 203] on font "Acceso a sistemas de saneamiento." at bounding box center [497, 201] width 147 height 11
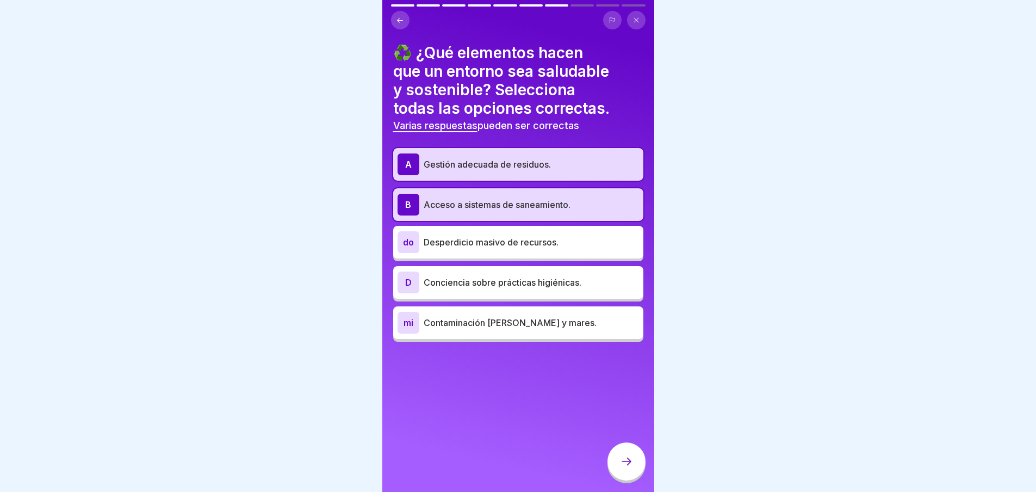
click at [493, 288] on p "Conciencia sobre prácticas higiénicas." at bounding box center [531, 282] width 215 height 13
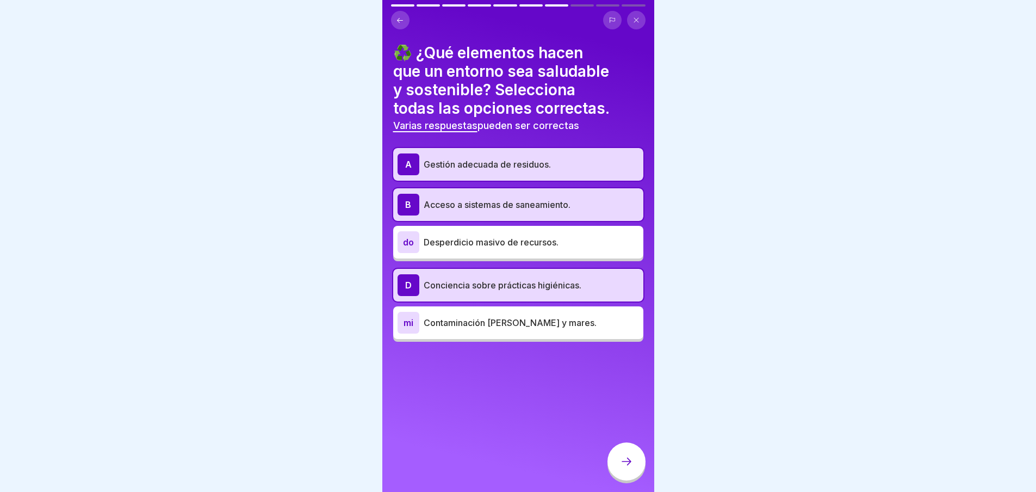
click at [628, 476] on div at bounding box center [627, 461] width 38 height 38
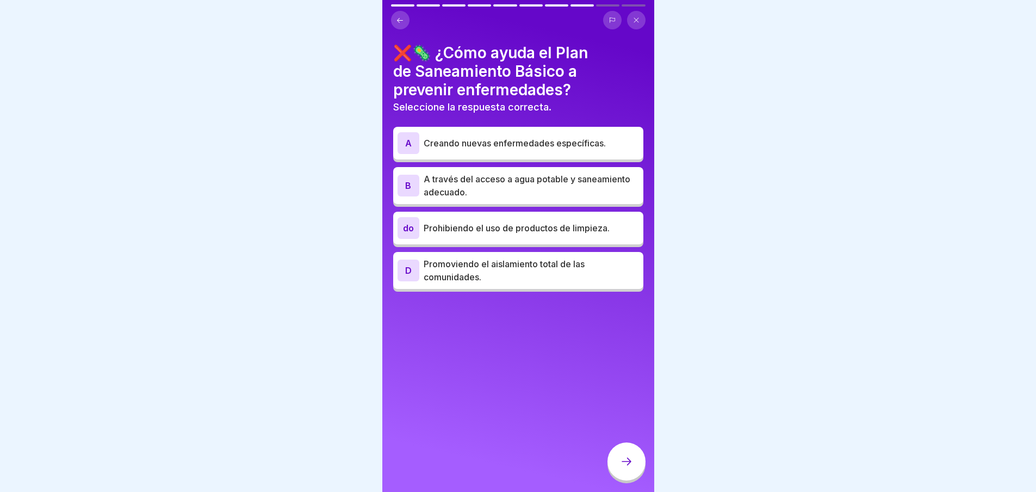
click at [511, 200] on div "B A través del acceso a agua potable y saneamiento adecuado." at bounding box center [518, 185] width 250 height 37
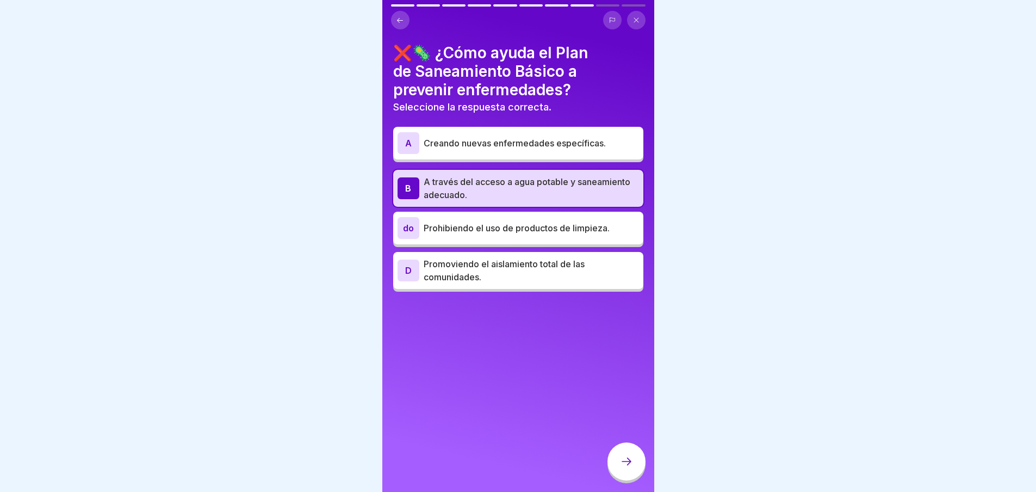
click at [617, 464] on div at bounding box center [627, 461] width 38 height 38
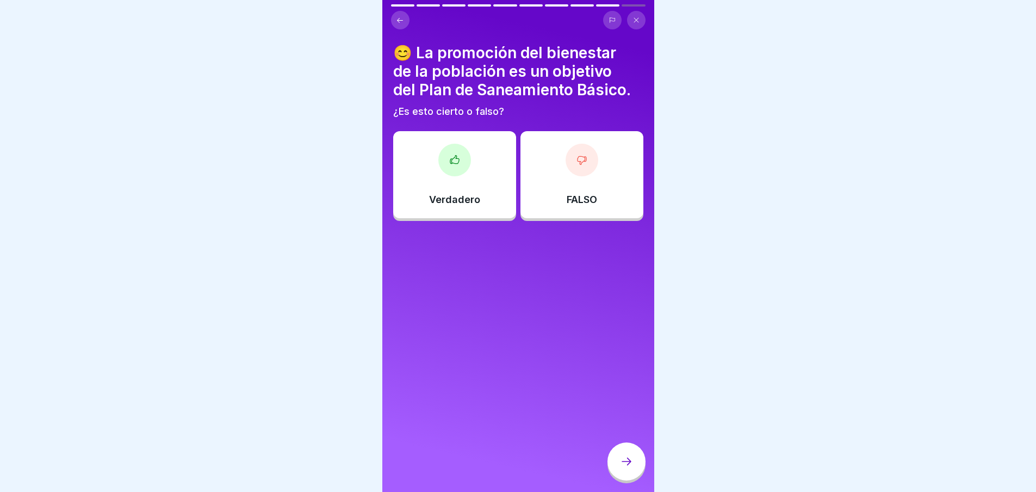
click at [460, 188] on div "Verdadero" at bounding box center [454, 174] width 123 height 87
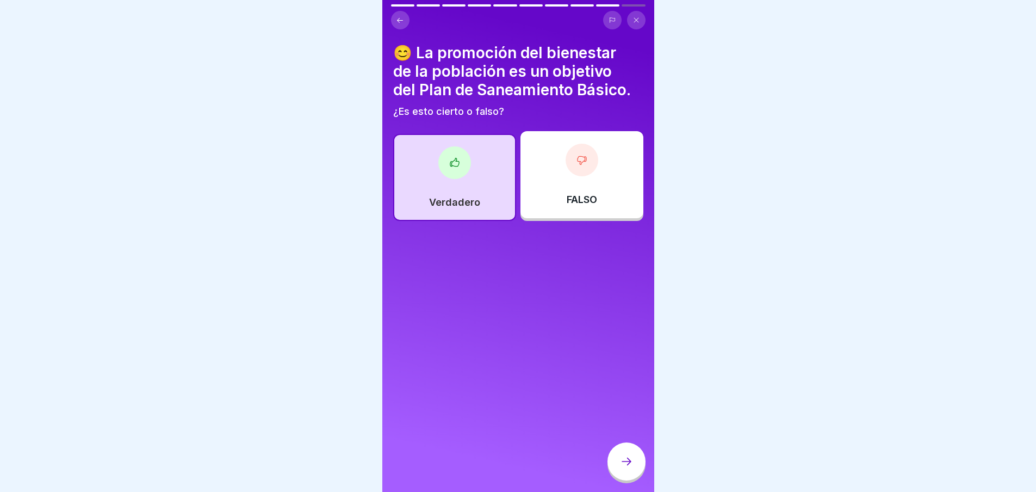
click at [623, 479] on div at bounding box center [627, 461] width 38 height 38
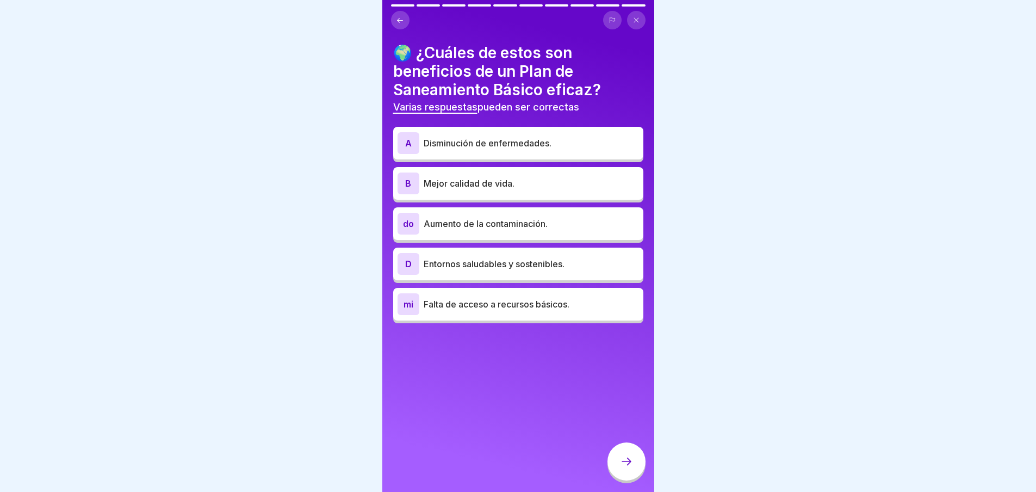
click at [469, 131] on div "A Disminución de enfermedades." at bounding box center [518, 143] width 250 height 33
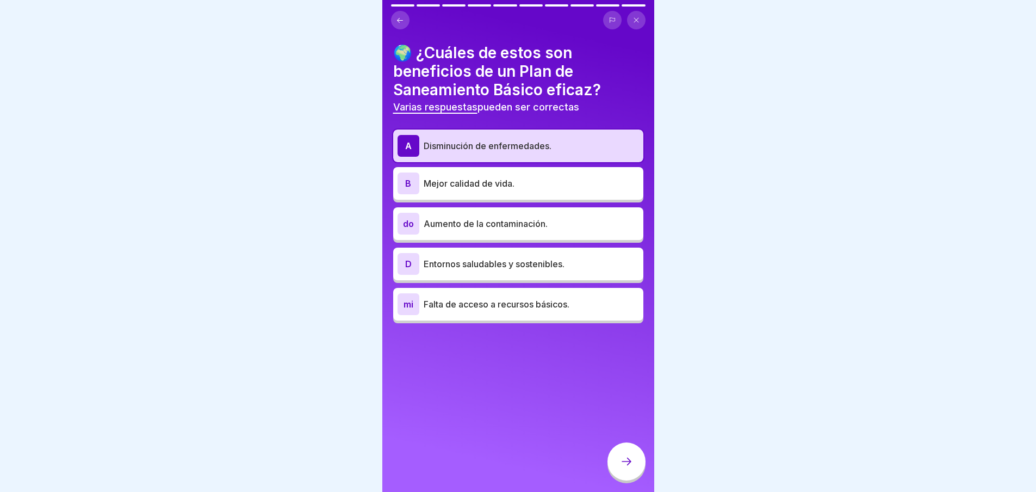
click at [475, 202] on div "A Disminución de enfermedades. B Mejor calidad de vida. do Aumento de la contam…" at bounding box center [518, 226] width 250 height 194
click at [475, 197] on div "B Mejor calidad de vida." at bounding box center [518, 183] width 250 height 33
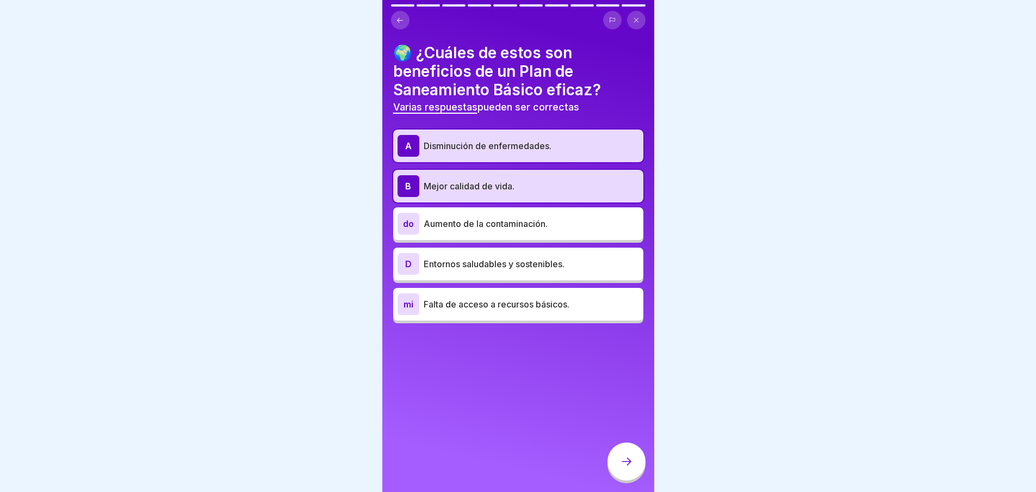
click at [482, 268] on font "Entornos saludables y sostenibles." at bounding box center [494, 263] width 141 height 11
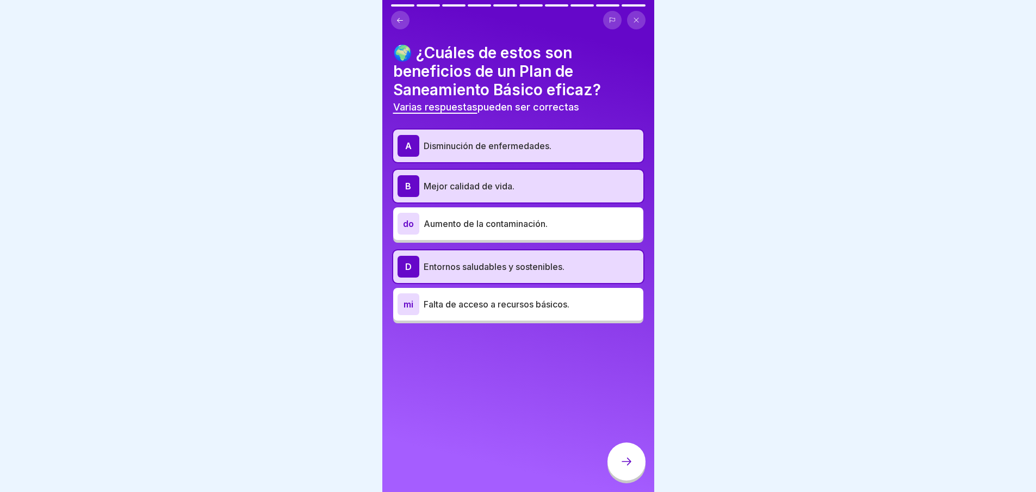
click at [619, 480] on div at bounding box center [627, 461] width 38 height 38
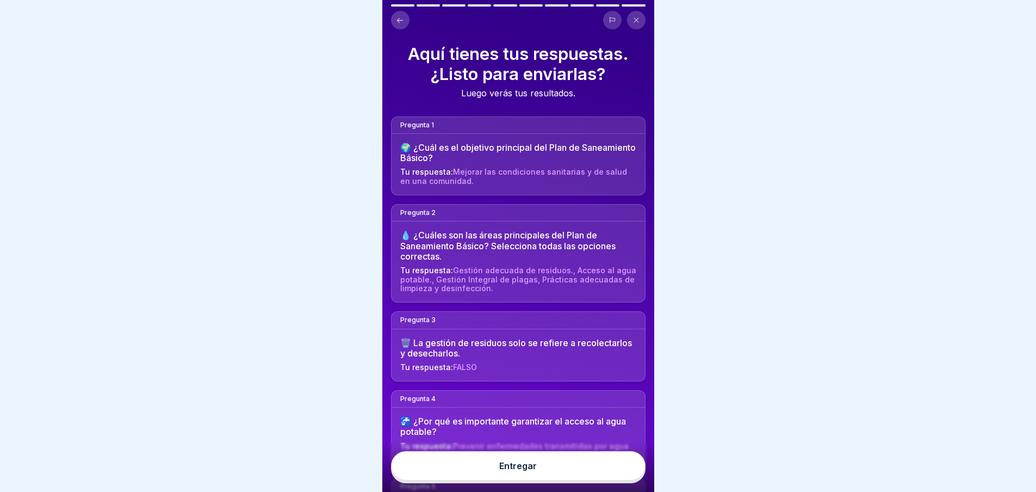
click at [503, 471] on font "Entregar" at bounding box center [518, 465] width 38 height 11
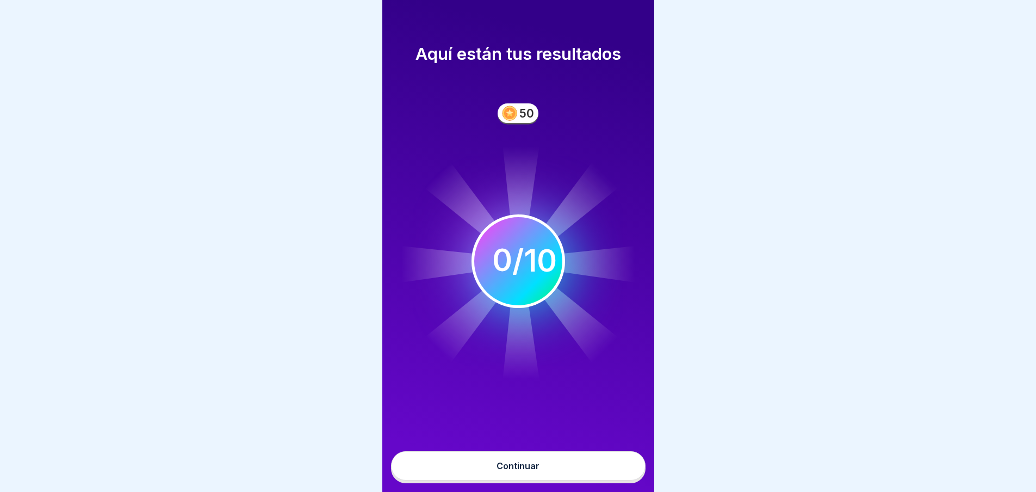
click at [534, 471] on font "Continuar" at bounding box center [518, 465] width 43 height 11
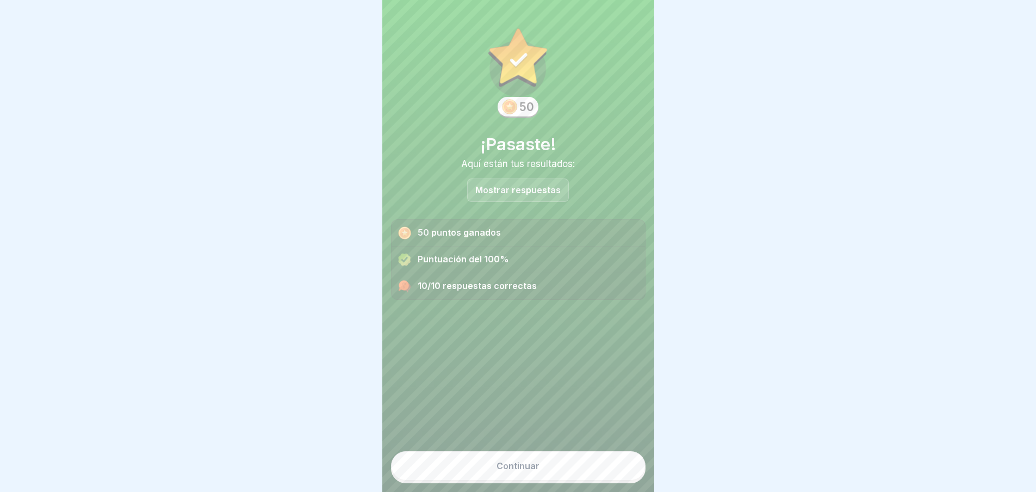
click at [513, 471] on font "Continuar" at bounding box center [518, 465] width 43 height 11
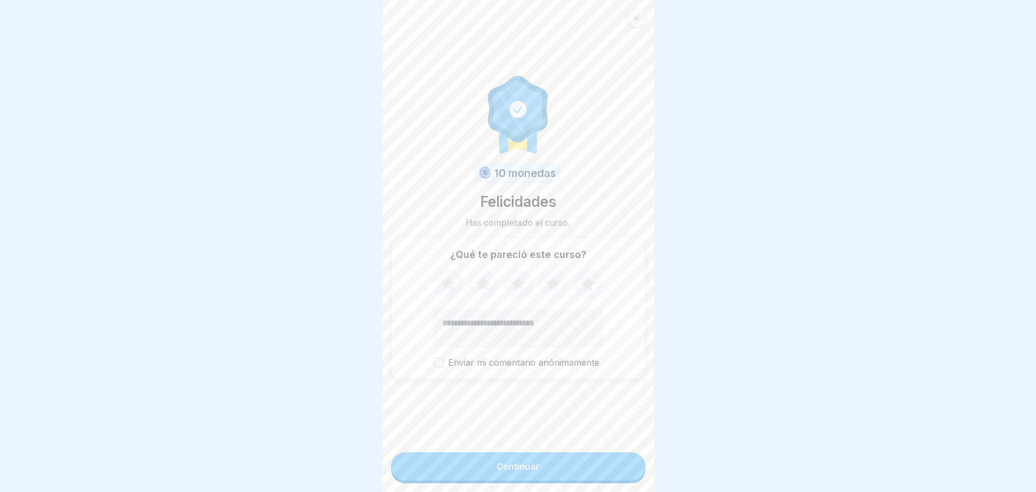
click at [513, 472] on font "Continuar" at bounding box center [518, 466] width 43 height 11
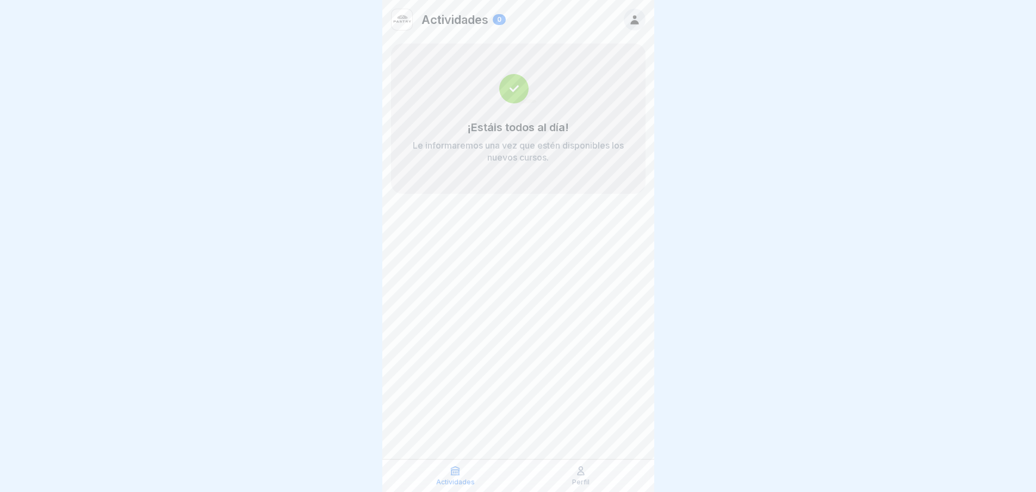
click at [569, 116] on div "¡Estáis todos al día! Le informaremos una vez que estén disponibles los nuevos …" at bounding box center [518, 119] width 255 height 150
click at [633, 24] on icon at bounding box center [634, 19] width 8 height 9
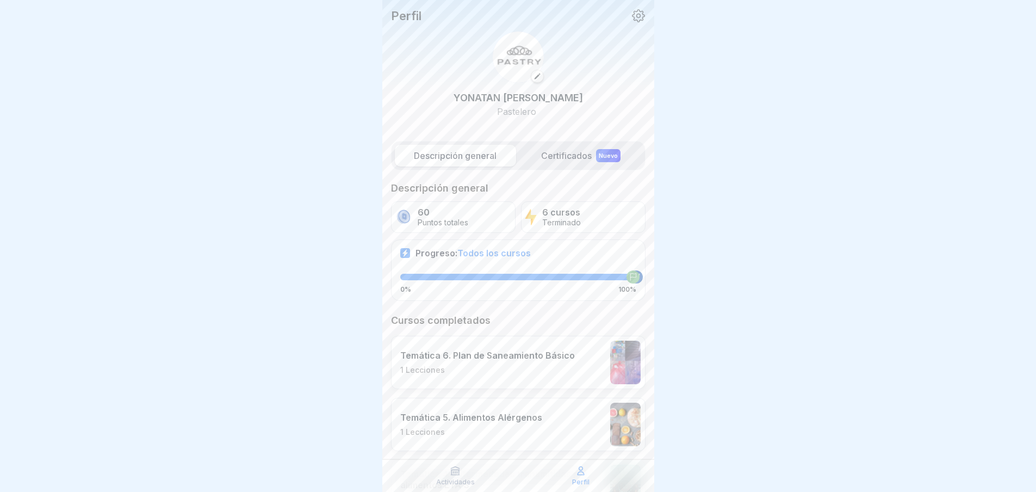
click at [570, 163] on label "Certificados Nuevo" at bounding box center [581, 156] width 121 height 22
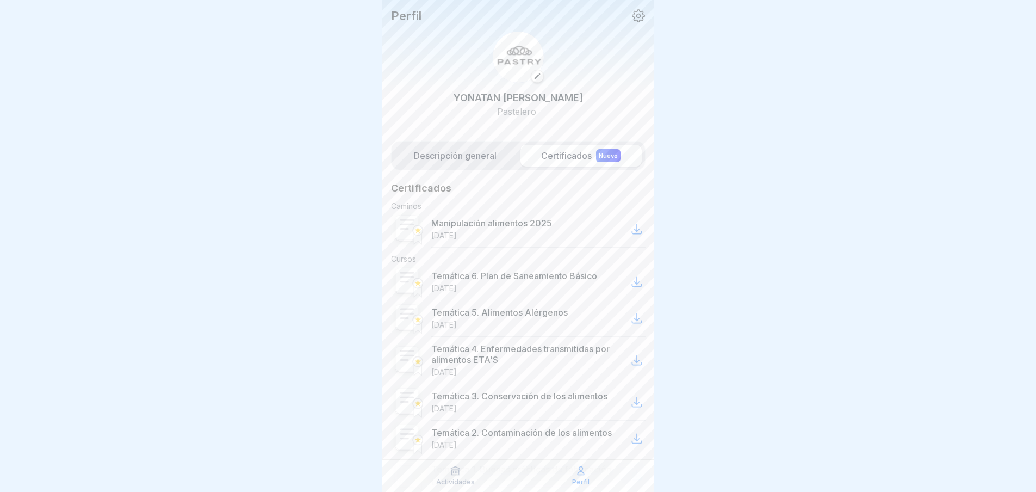
click at [451, 151] on font "Descripción general" at bounding box center [455, 155] width 83 height 11
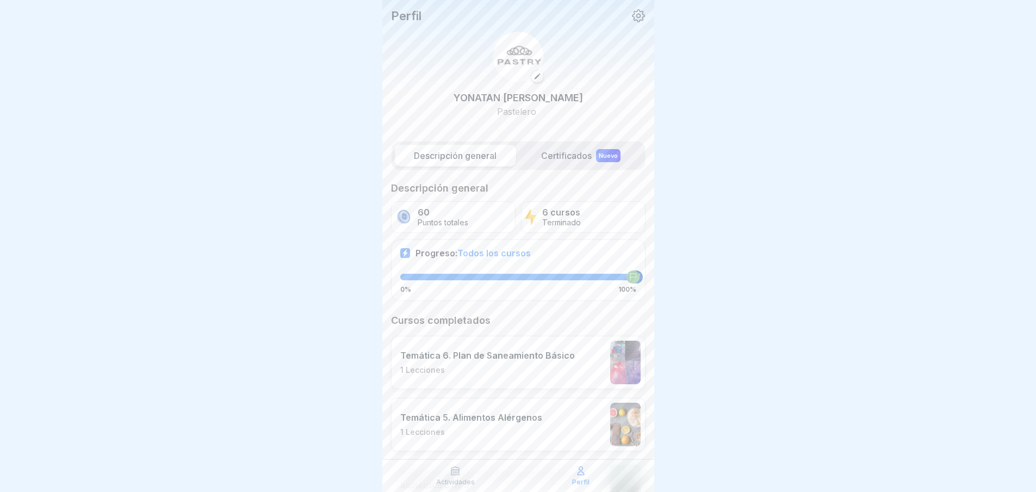
click at [632, 14] on icon at bounding box center [639, 16] width 14 height 14
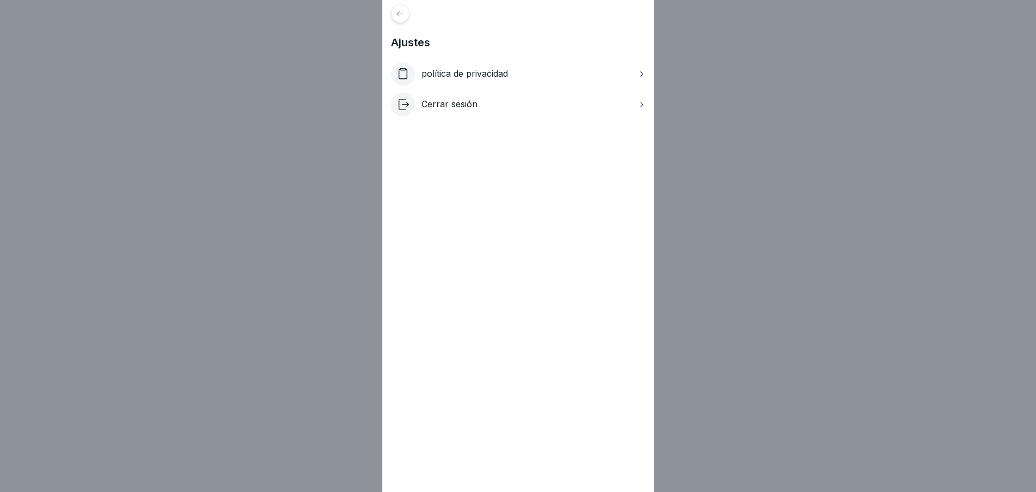
click at [452, 107] on font "Cerrar sesión" at bounding box center [450, 103] width 56 height 11
